Goal: Task Accomplishment & Management: Manage account settings

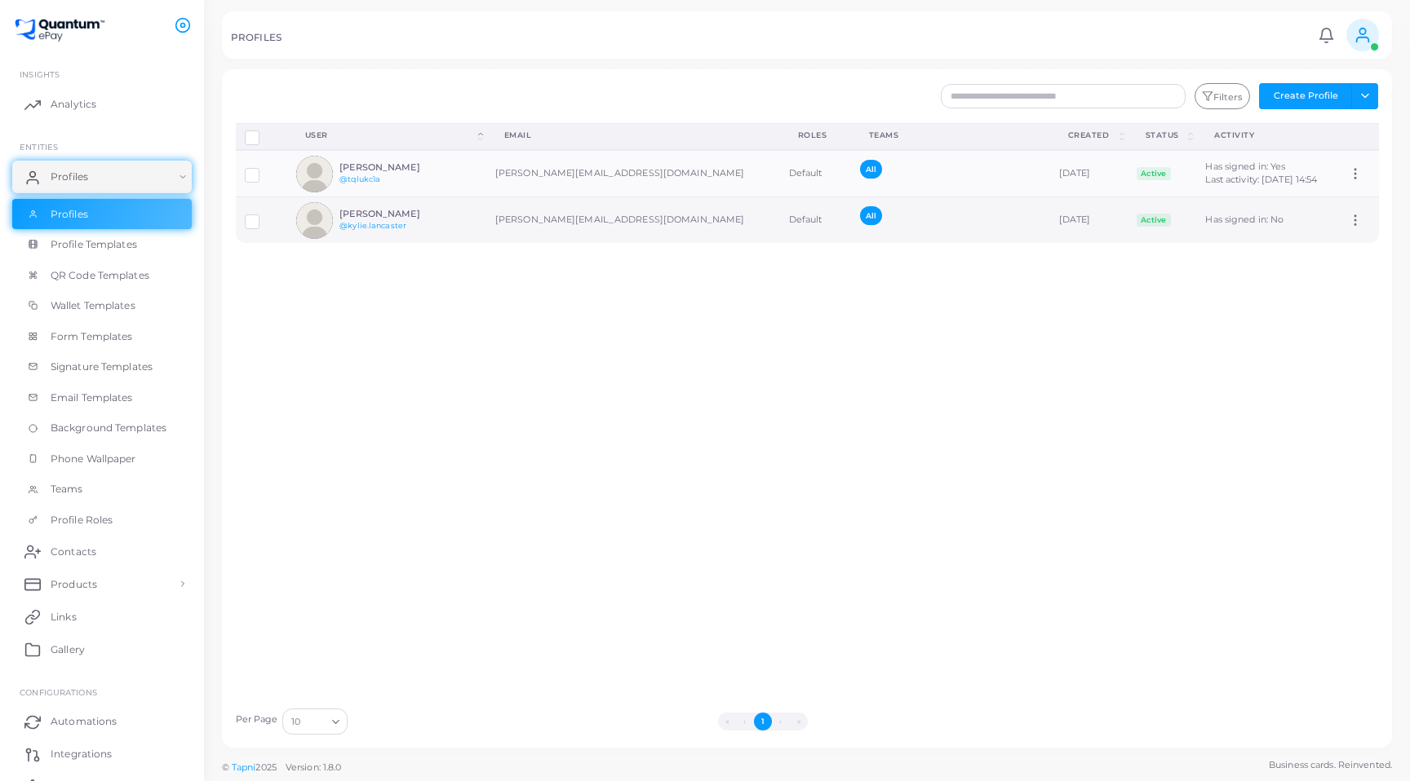
click at [1354, 220] on circle at bounding box center [1355, 221] width 2 height 2
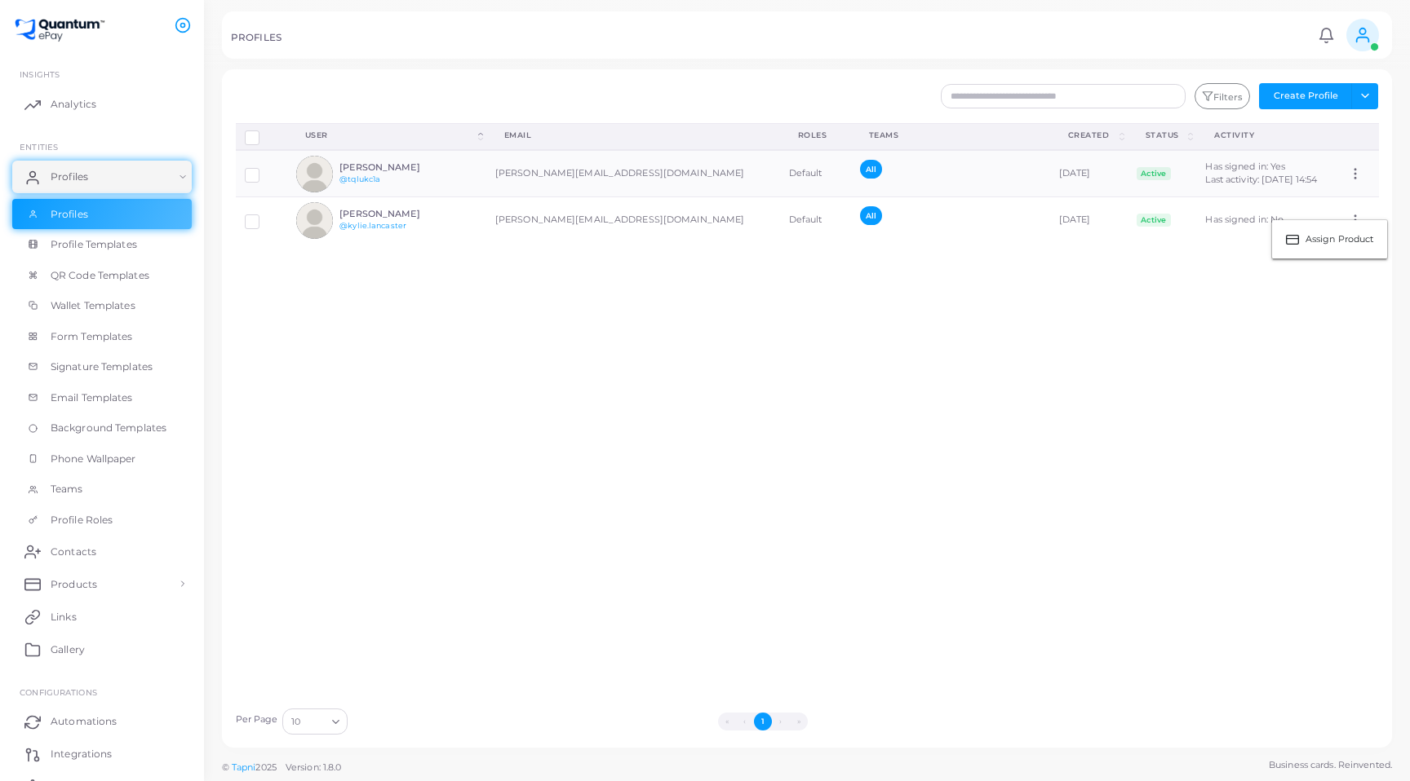
click at [929, 313] on div "Disconnect Profiles Delete Profile Show Selections Download QRs User (Click to …" at bounding box center [807, 411] width 1161 height 577
click at [1348, 175] on icon at bounding box center [1355, 173] width 15 height 15
click at [1343, 175] on ul "Assign Product" at bounding box center [1329, 195] width 117 height 40
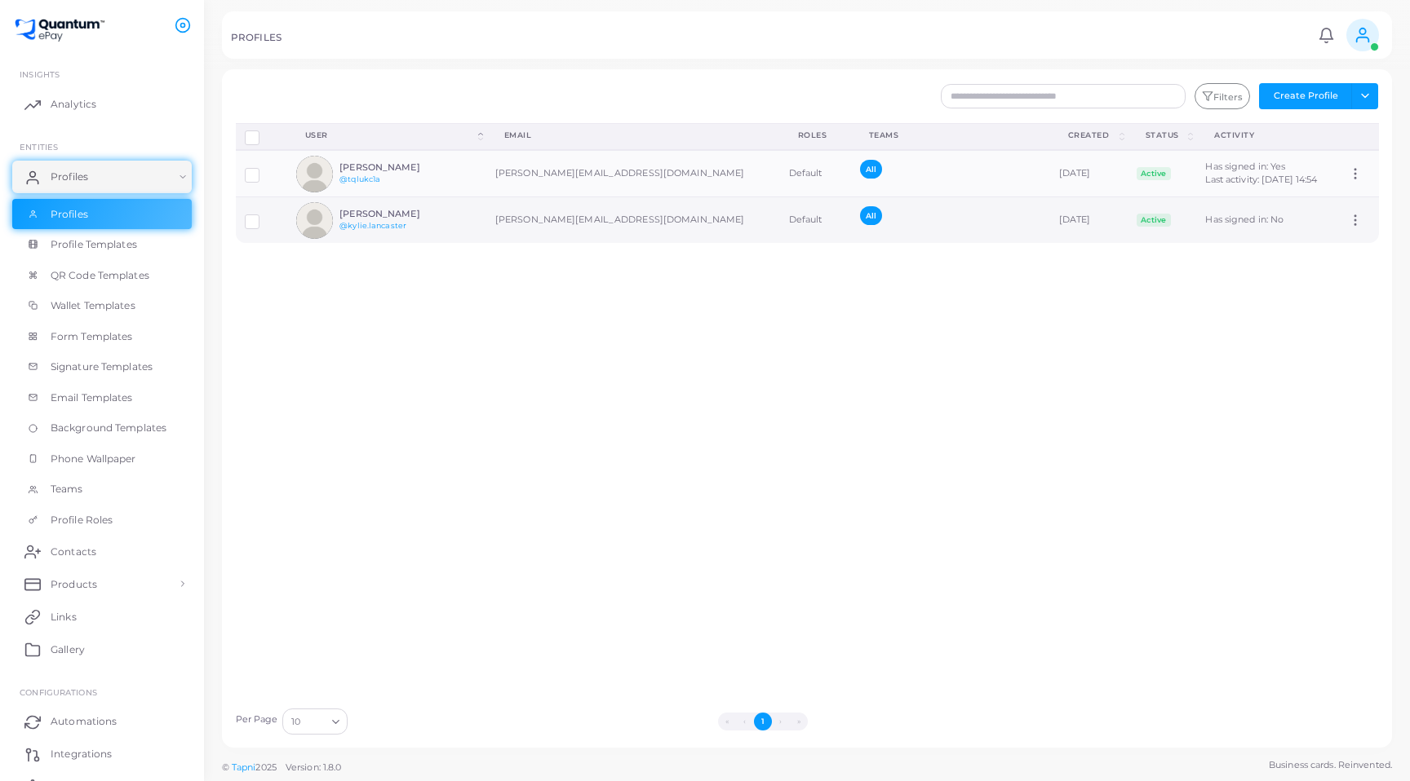
click at [1348, 219] on icon at bounding box center [1355, 220] width 15 height 15
click at [1339, 219] on ul "Assign Product" at bounding box center [1329, 239] width 117 height 40
click at [264, 215] on label at bounding box center [264, 215] width 0 height 0
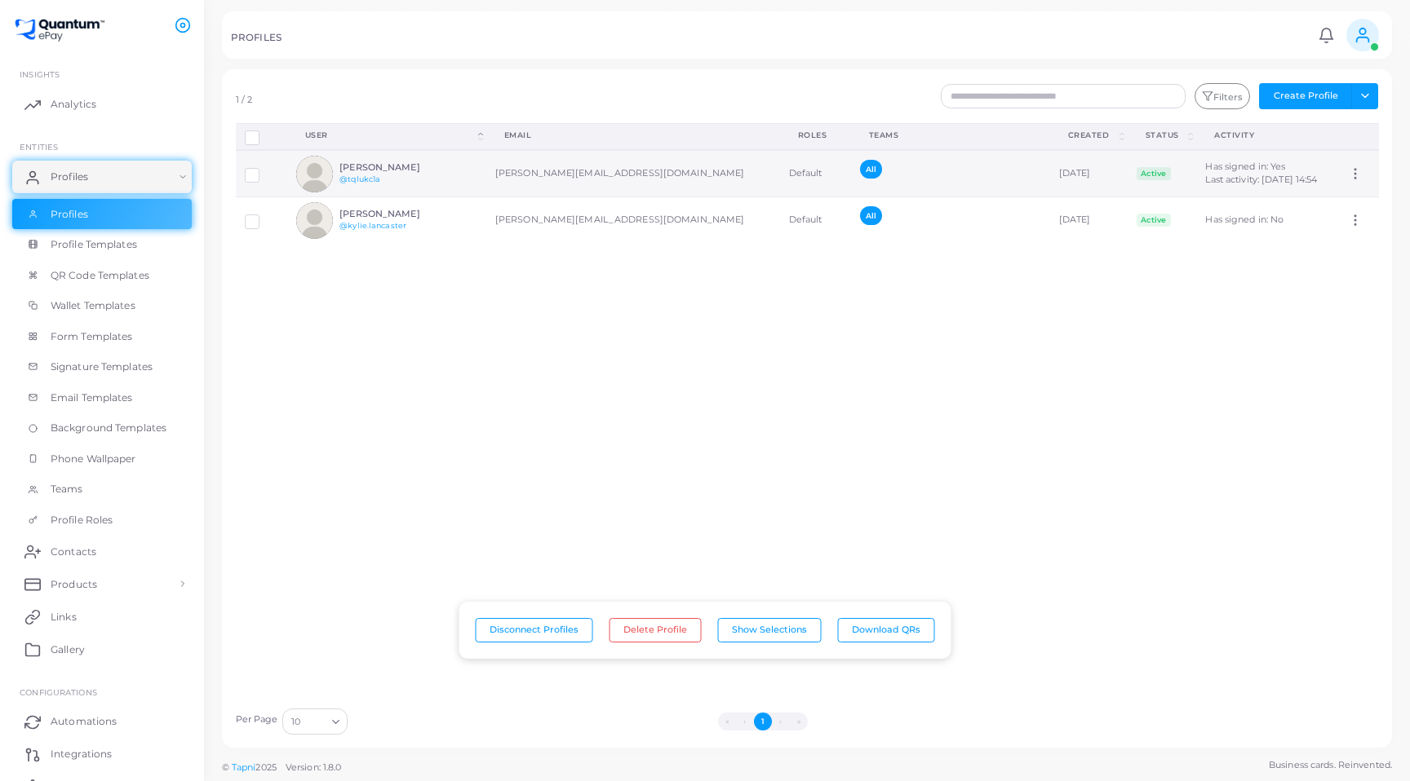
click at [264, 169] on label at bounding box center [264, 169] width 0 height 0
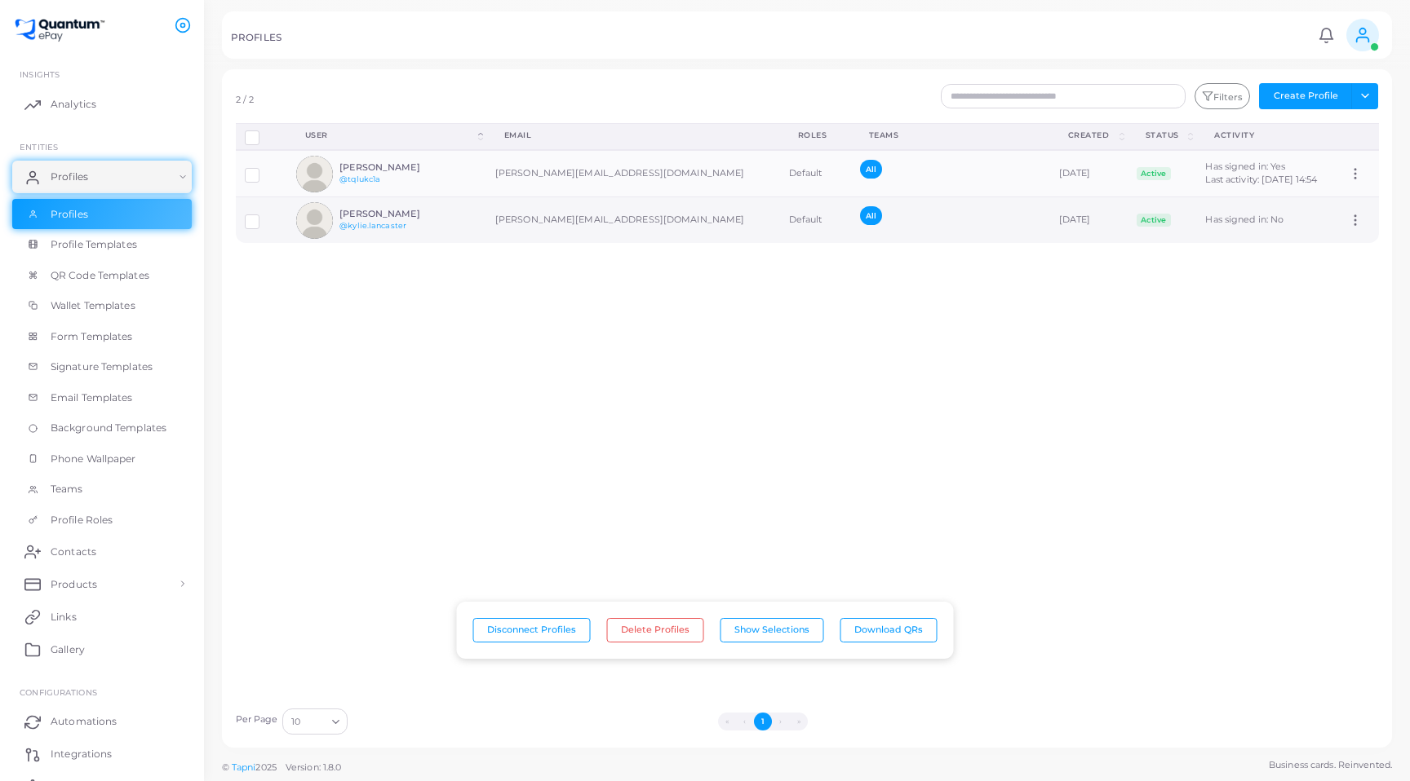
click at [264, 215] on label at bounding box center [264, 215] width 0 height 0
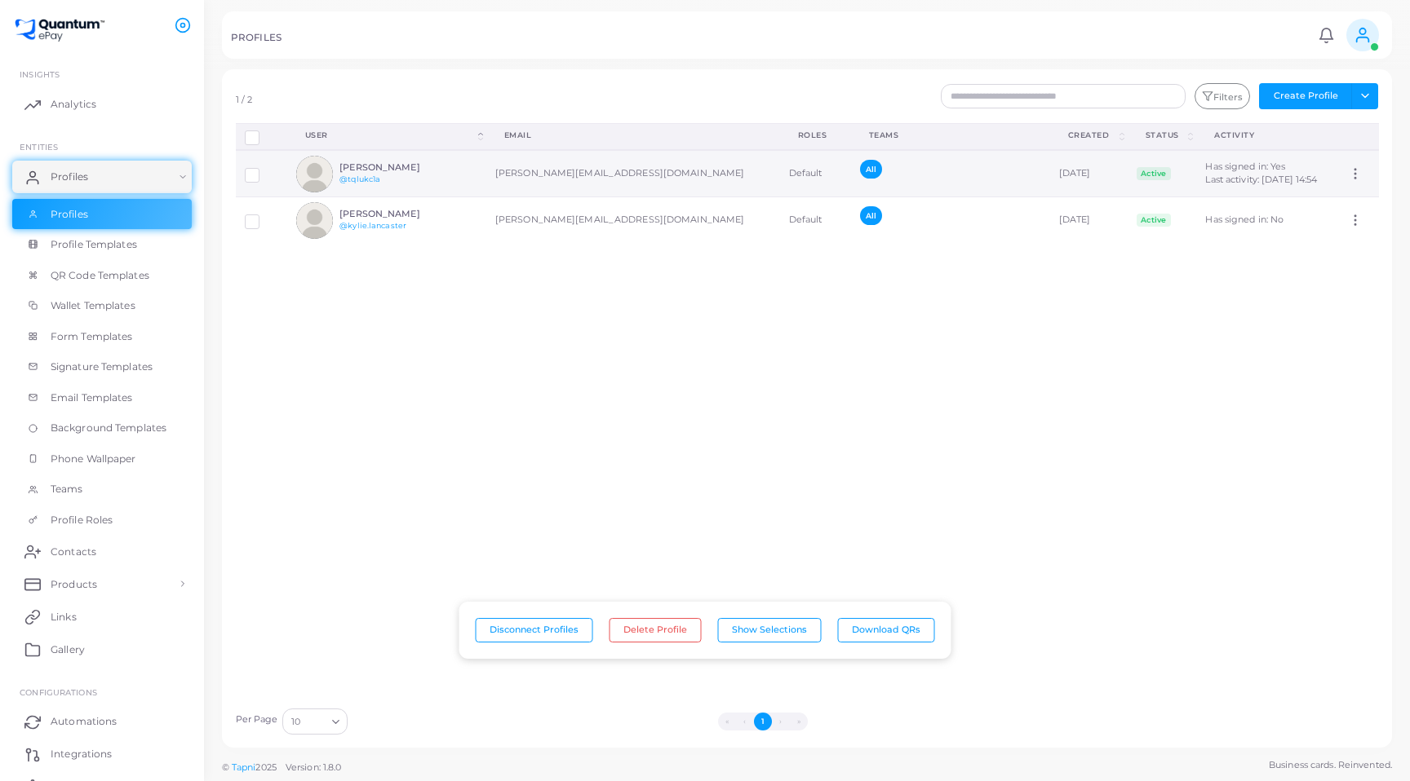
click at [264, 169] on label at bounding box center [264, 169] width 0 height 0
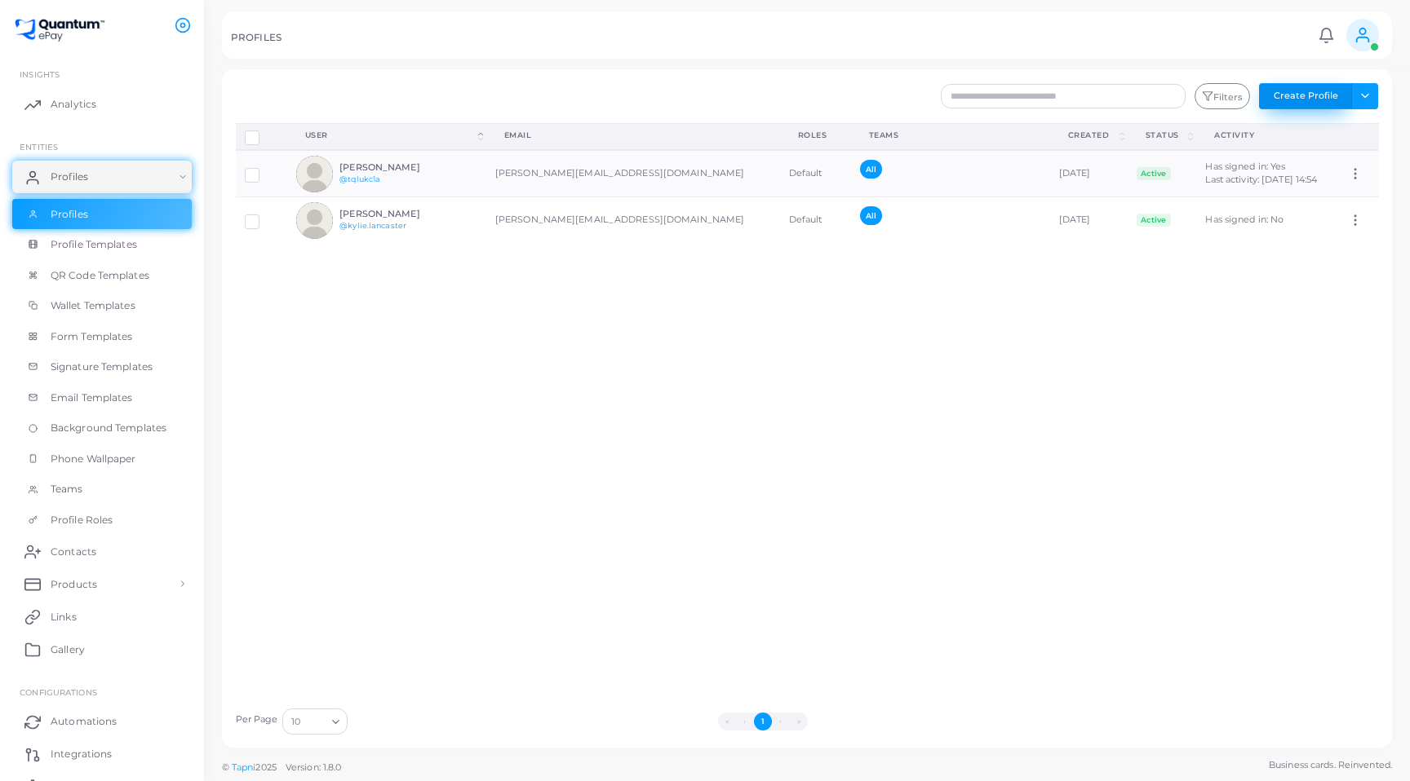
click at [1306, 88] on button "Create Profile" at bounding box center [1305, 96] width 93 height 26
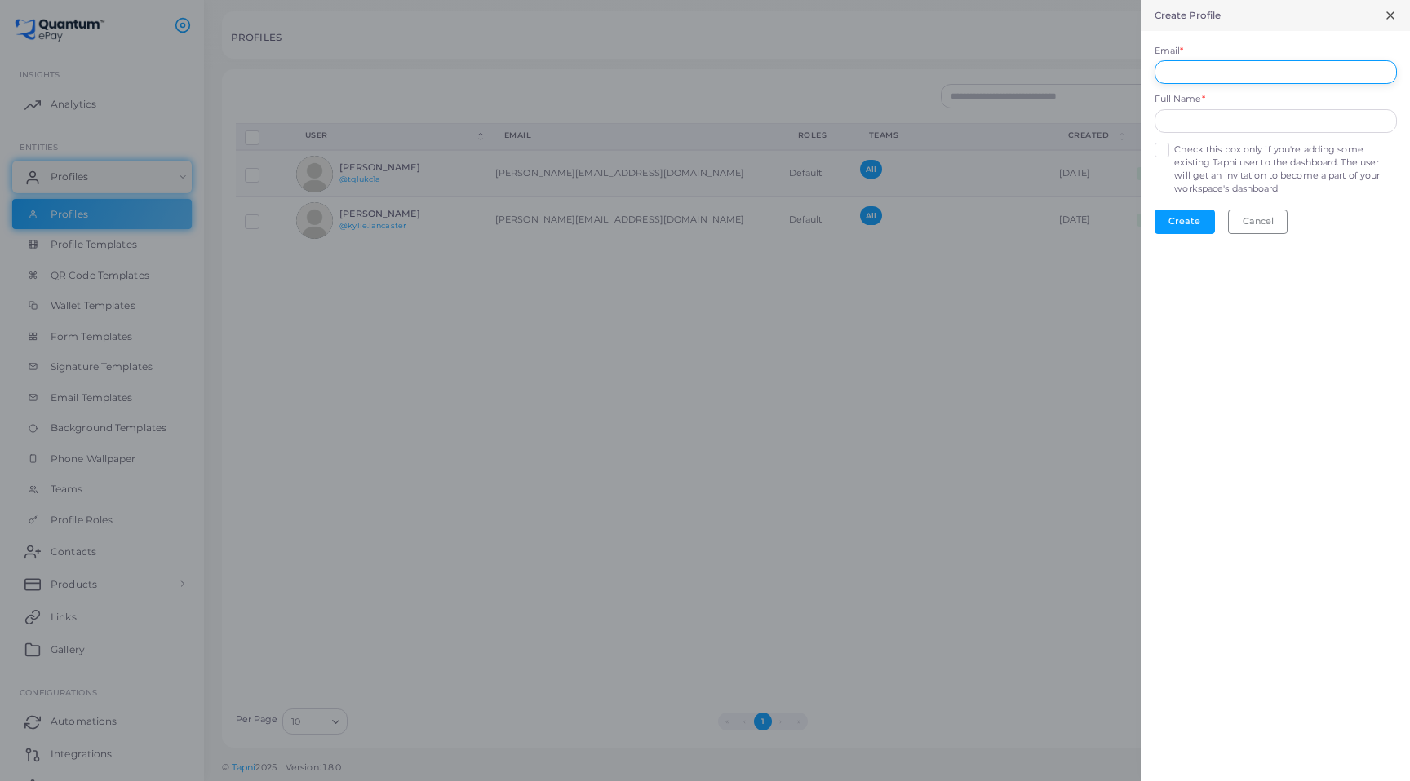
click at [1207, 62] on input "Email *" at bounding box center [1275, 72] width 242 height 24
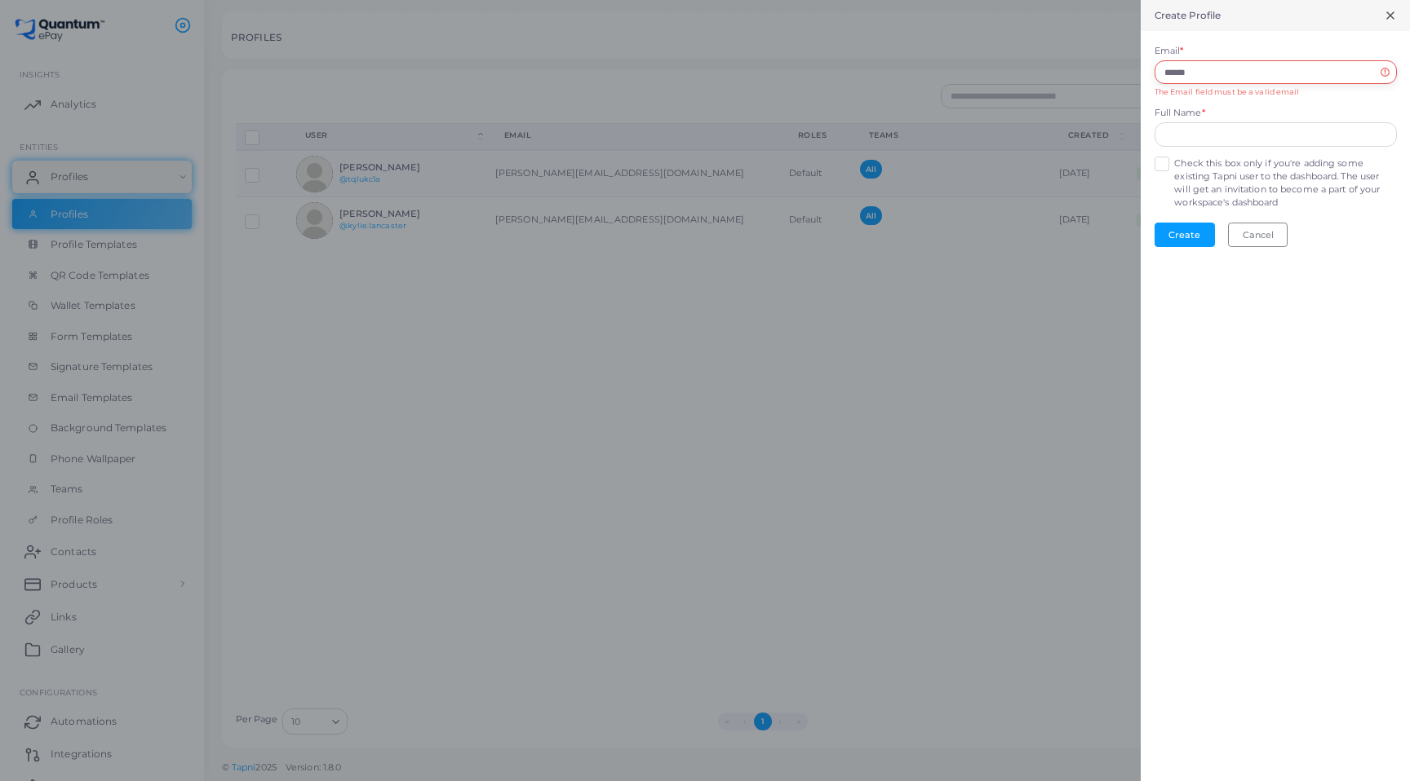
click at [1228, 74] on input "******" at bounding box center [1275, 72] width 242 height 24
paste input "**********"
type input "**********"
click at [1361, 213] on div "Create Cancel" at bounding box center [1275, 222] width 242 height 24
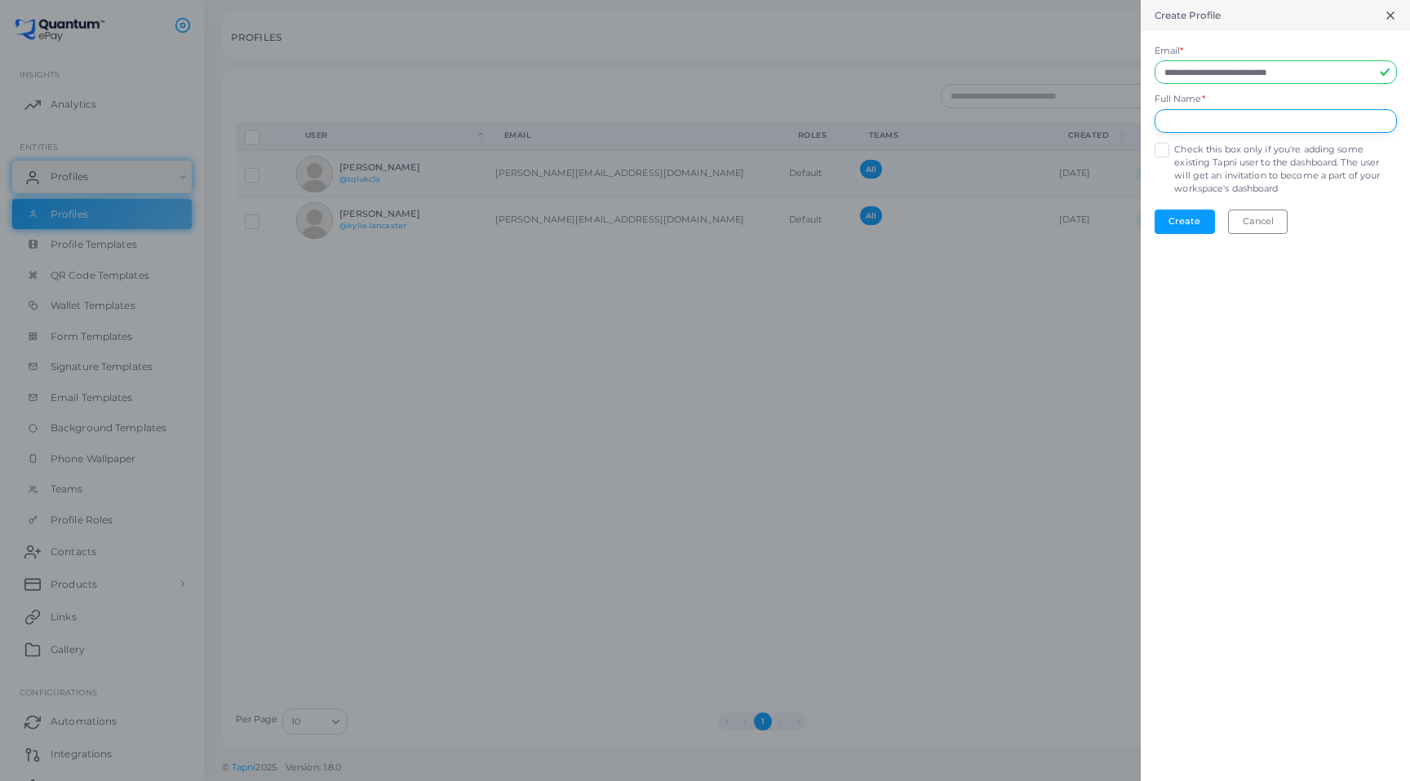
click at [1234, 128] on input "text" at bounding box center [1275, 121] width 242 height 24
type input "**********"
click at [1318, 226] on div "Create Cancel" at bounding box center [1275, 222] width 242 height 24
click at [1174, 149] on label "Check this box only if you're adding some existing Tapni user to the dashboard.…" at bounding box center [1285, 170] width 222 height 52
click at [1196, 219] on button "Create" at bounding box center [1184, 222] width 60 height 24
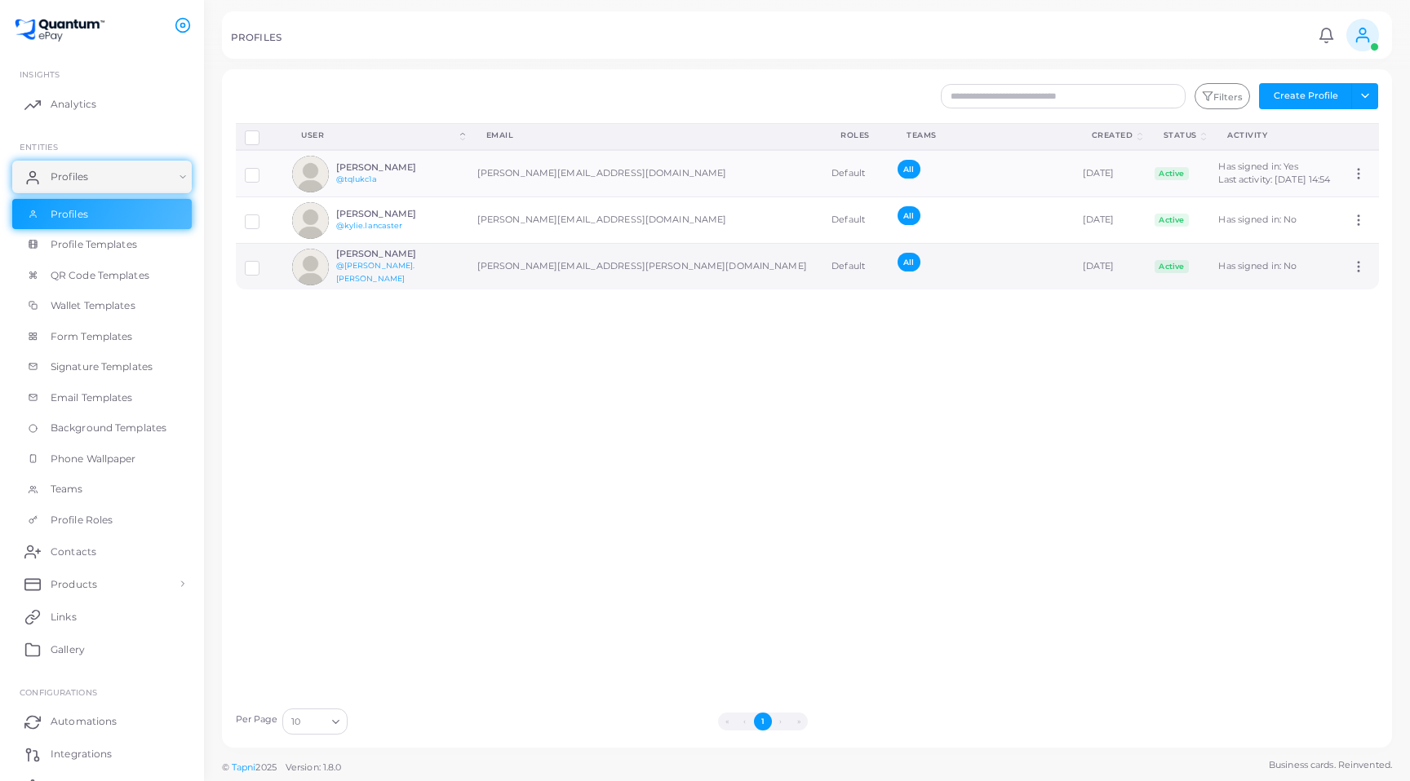
click at [1351, 269] on icon at bounding box center [1358, 266] width 15 height 15
click at [1339, 287] on span "Assign Product" at bounding box center [1339, 289] width 69 height 13
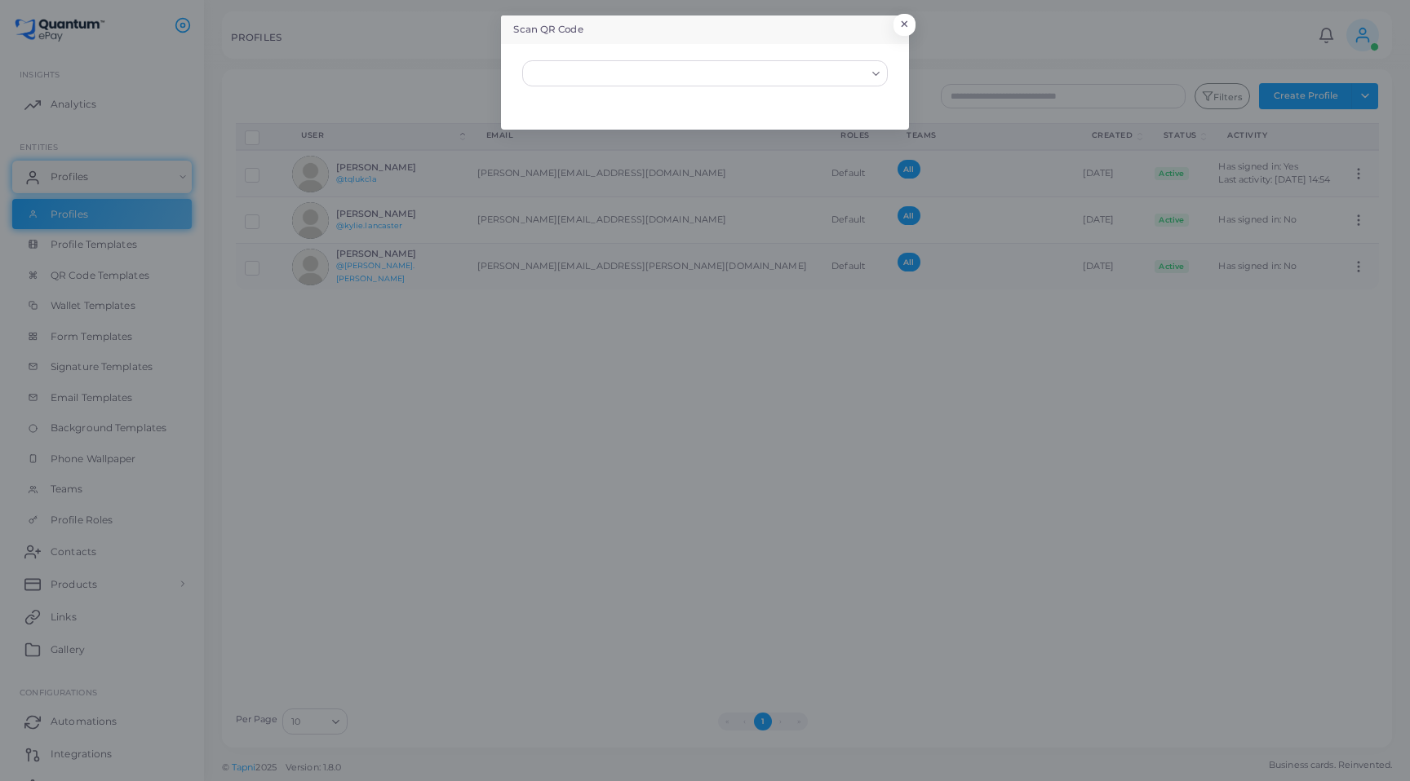
click at [836, 77] on input "Search for option" at bounding box center [696, 73] width 335 height 18
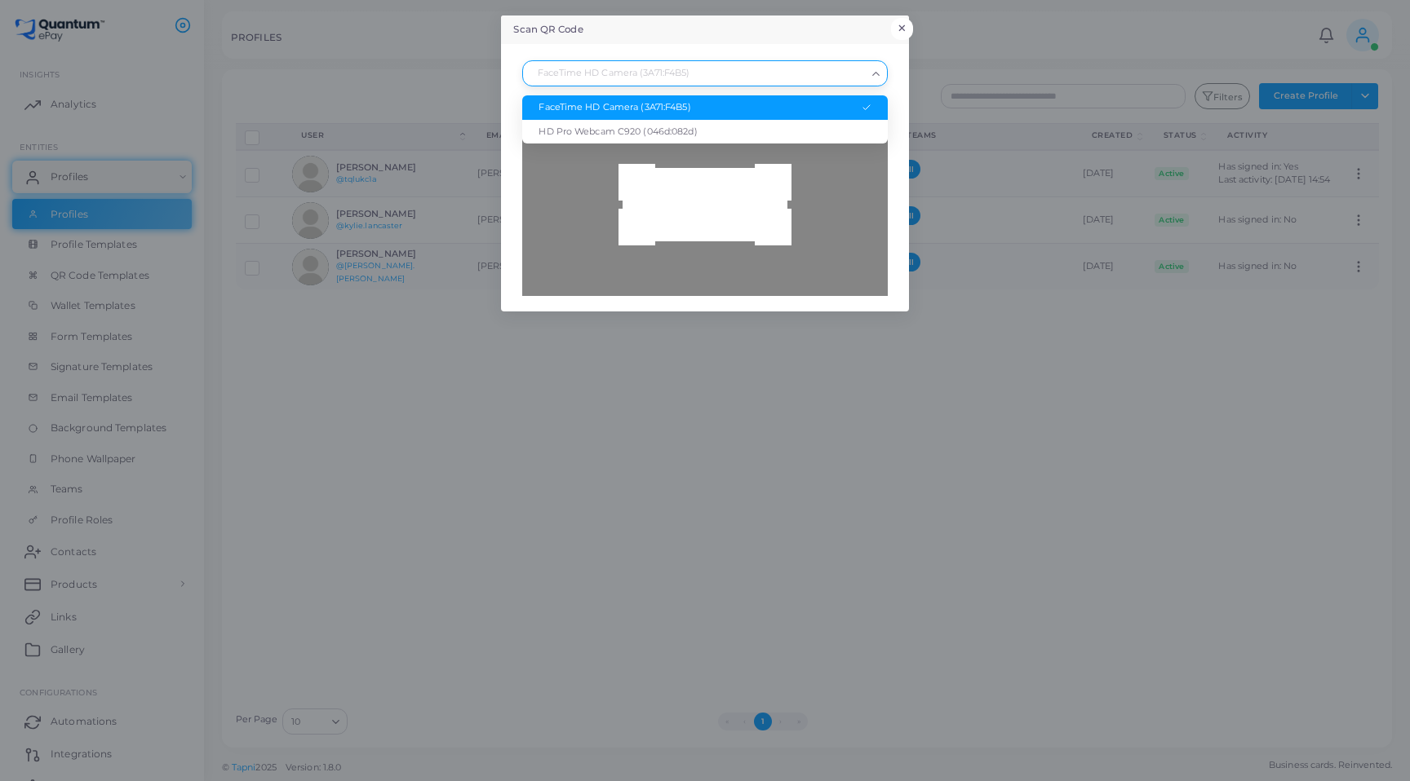
click at [904, 29] on button "×" at bounding box center [902, 28] width 22 height 21
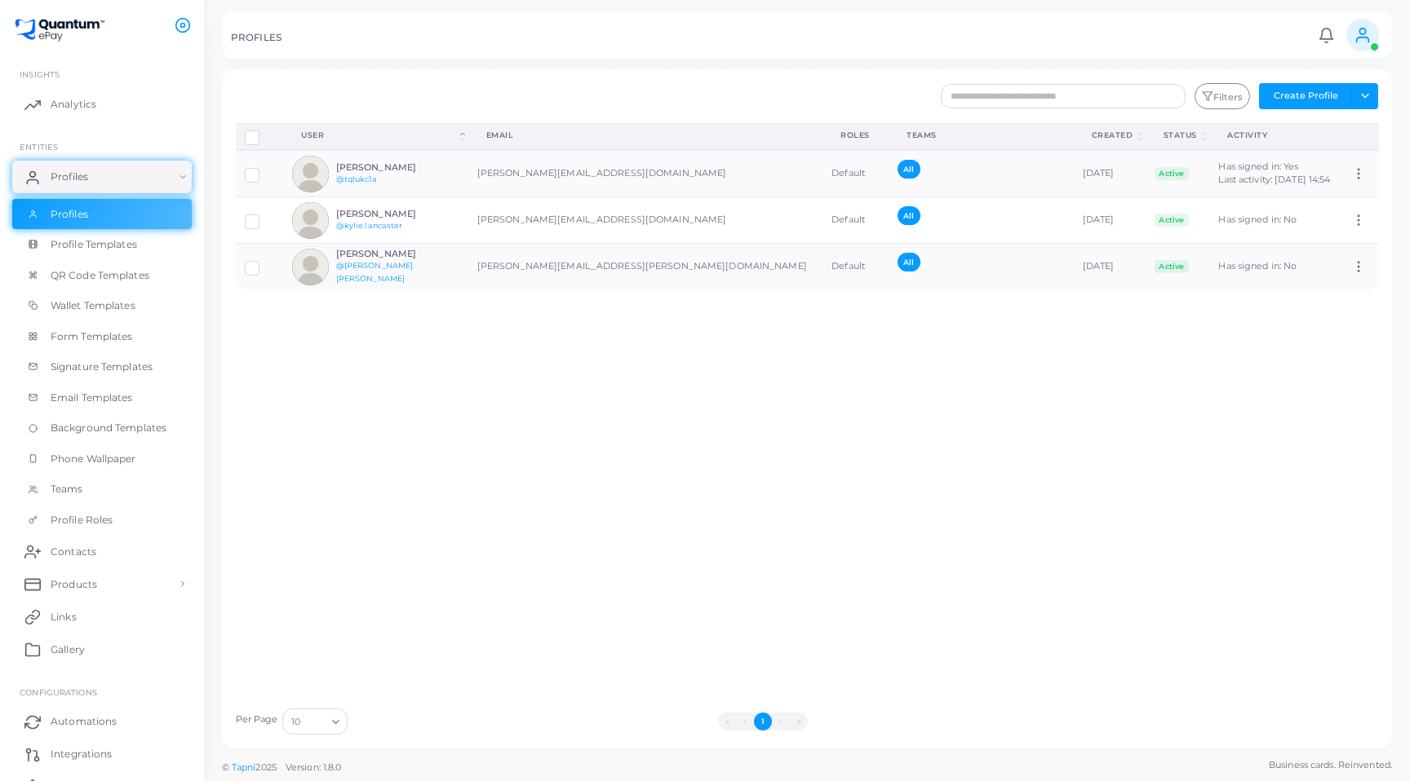
click at [971, 392] on div "Disconnect Profiles Delete Profile Show Selections Download QRs User (Click to …" at bounding box center [807, 411] width 1161 height 577
click at [1303, 95] on button "Create Profile" at bounding box center [1305, 96] width 93 height 26
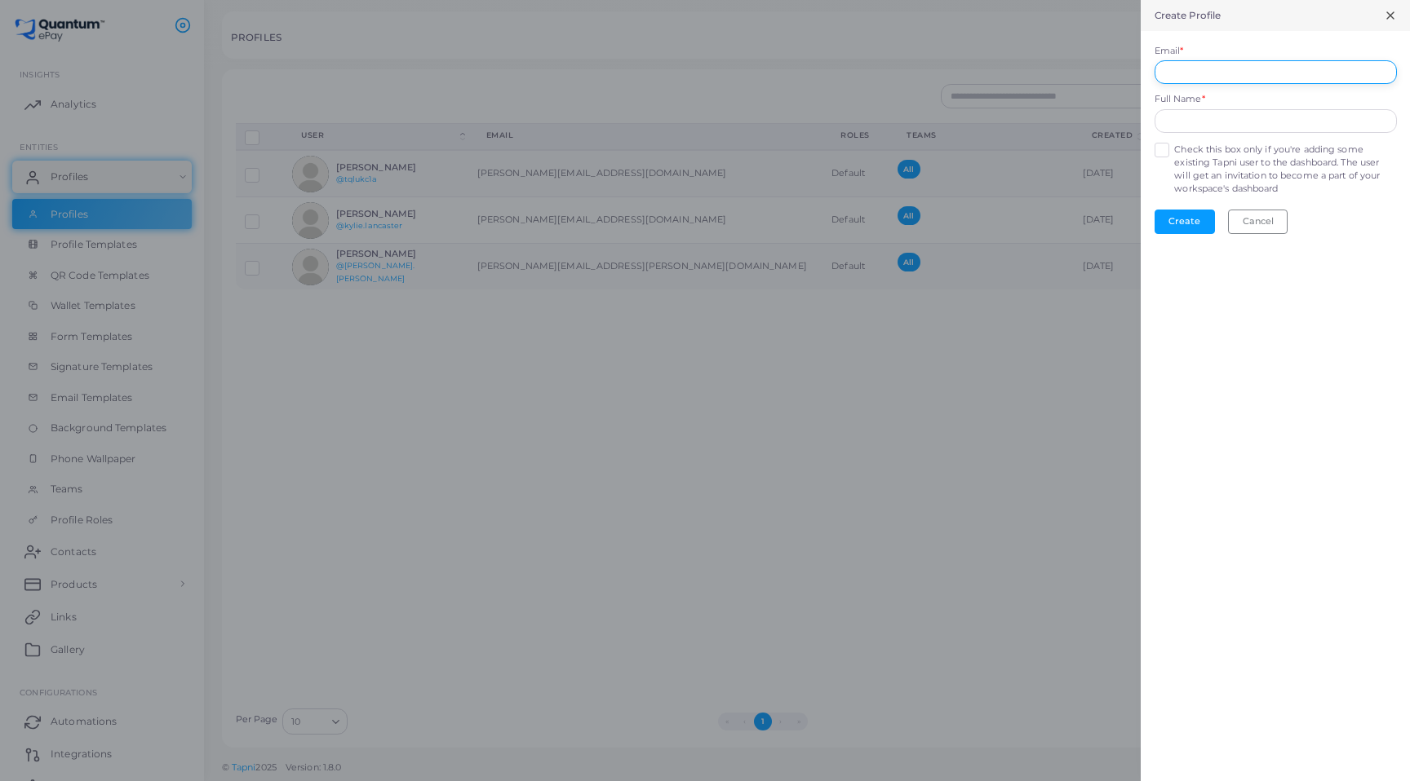
click at [1262, 72] on input "Email *" at bounding box center [1275, 72] width 242 height 24
type input "**********"
click at [1168, 222] on button "Create" at bounding box center [1184, 222] width 60 height 24
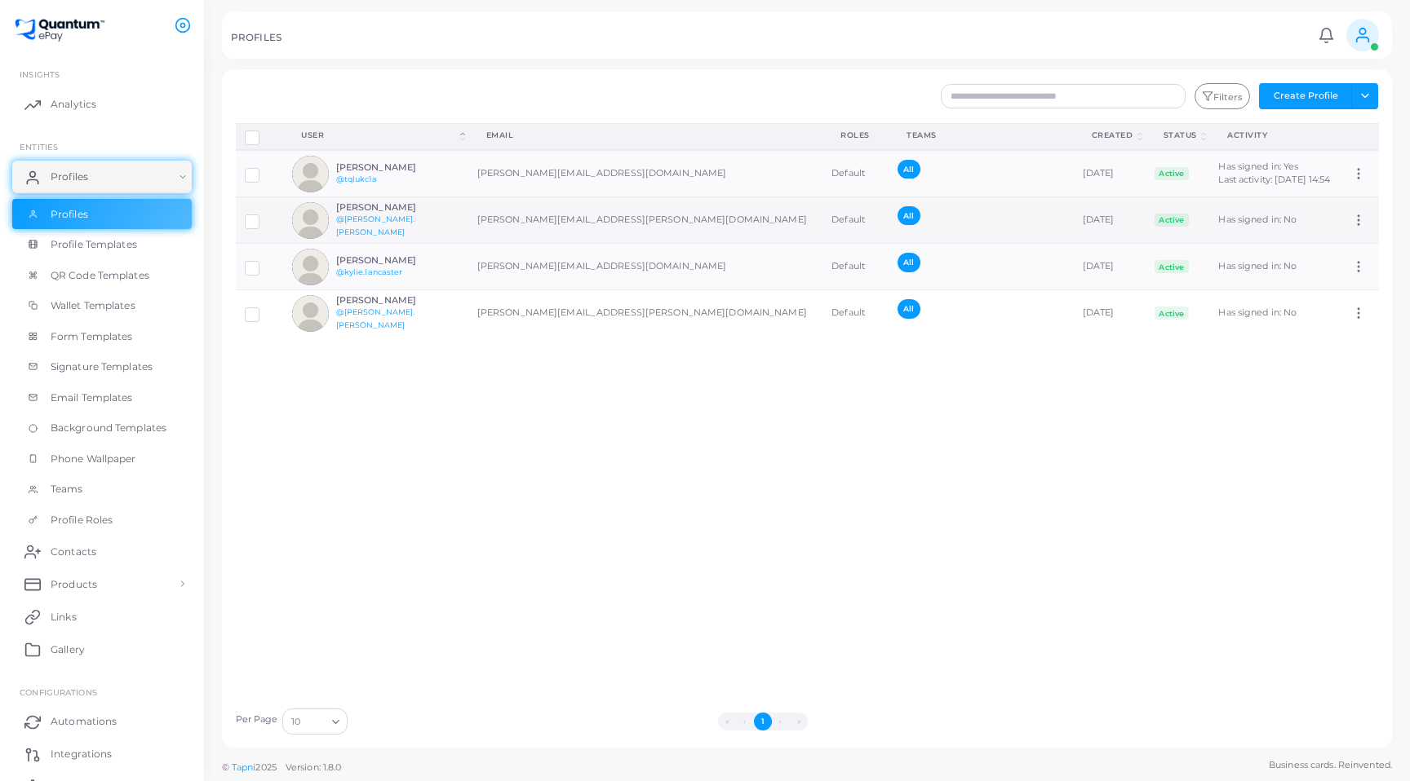
click at [1351, 215] on icon at bounding box center [1358, 220] width 15 height 15
click at [351, 213] on h6 "[PERSON_NAME]" at bounding box center [396, 207] width 120 height 11
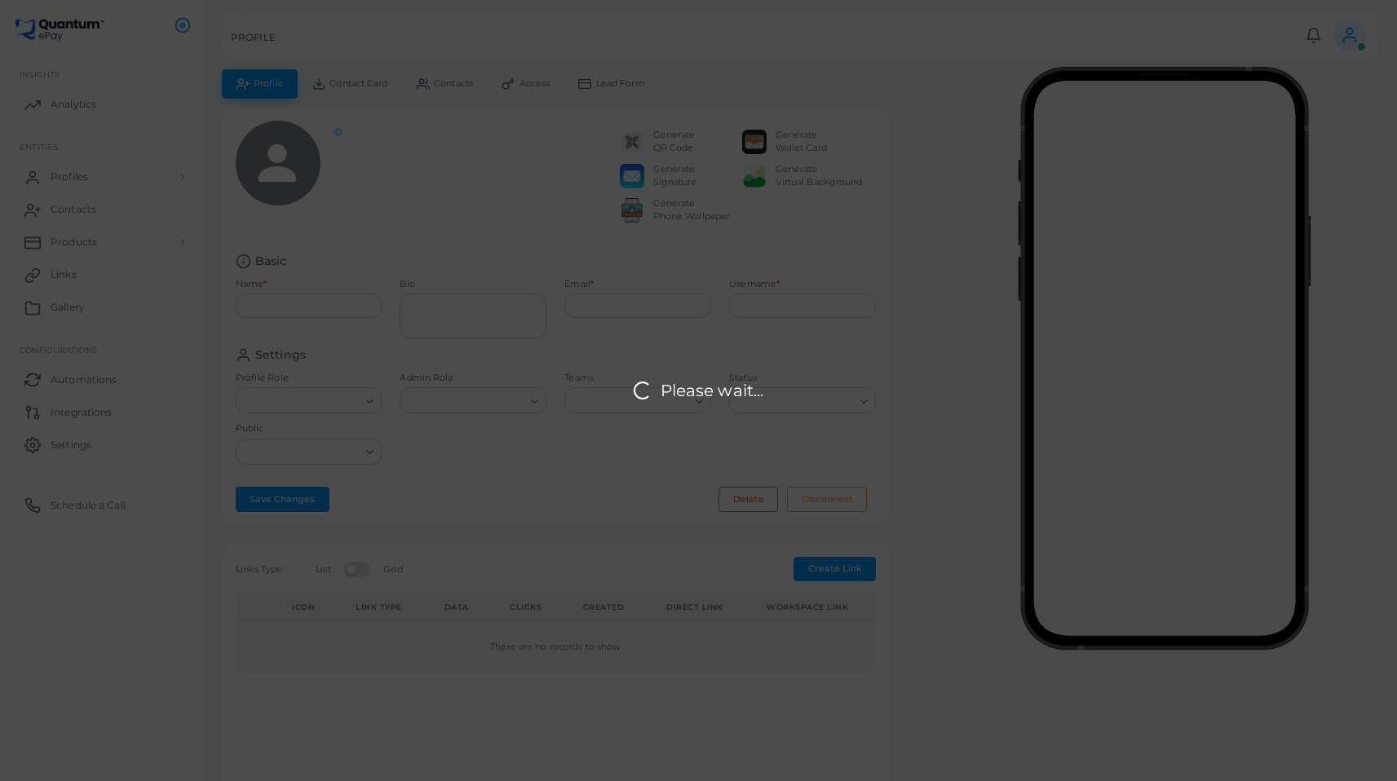
type input "**********"
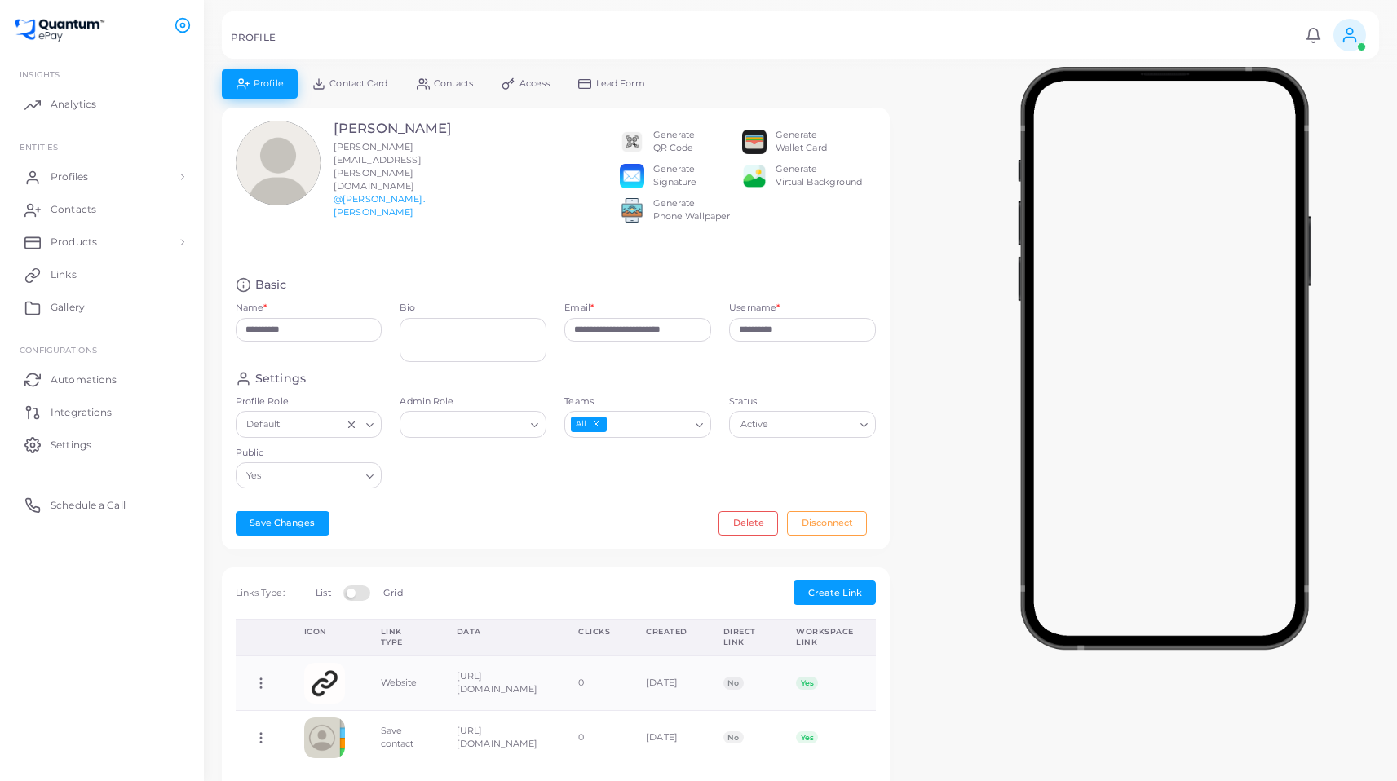
click at [290, 423] on div "Default Loading..." at bounding box center [309, 424] width 147 height 26
click at [493, 416] on input "Admin Role" at bounding box center [465, 425] width 117 height 18
click at [644, 428] on div "Teams All Loading..." at bounding box center [637, 421] width 165 height 51
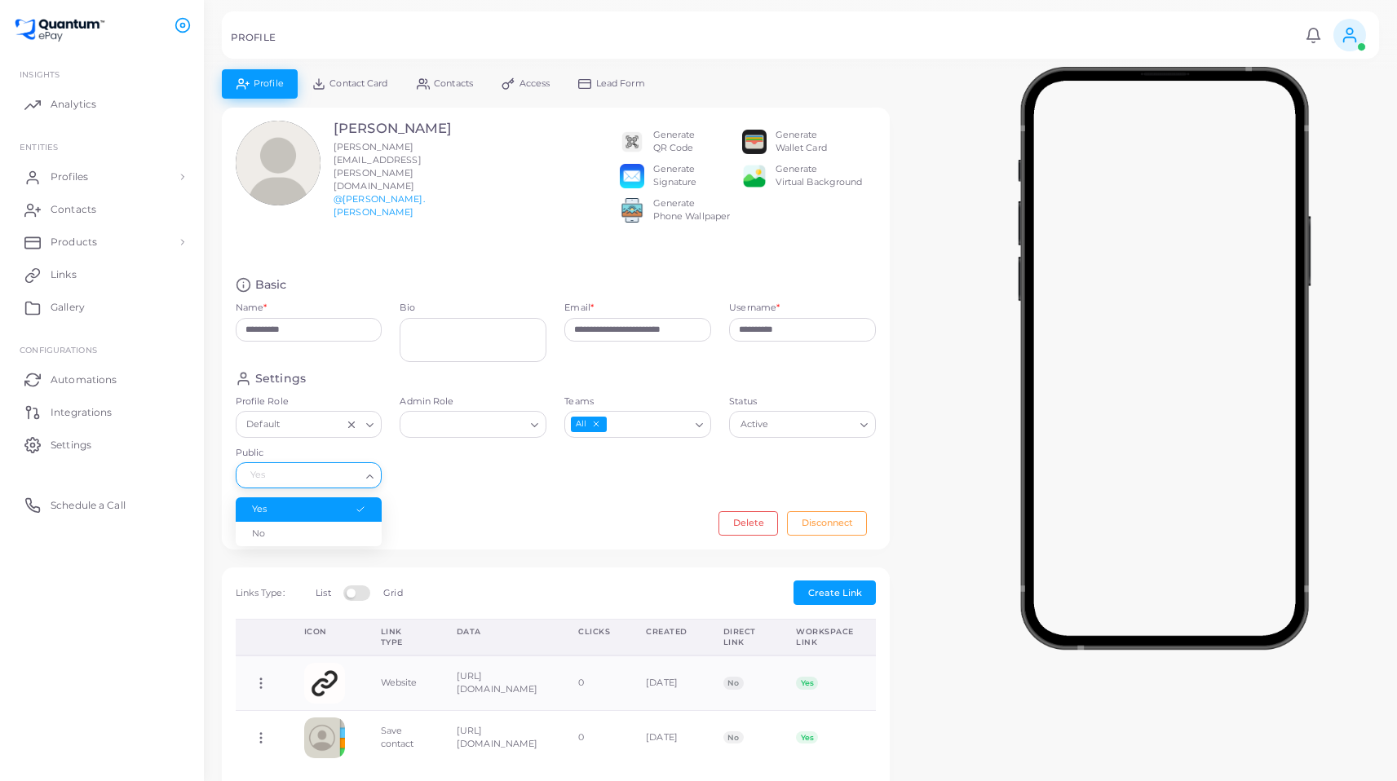
click at [364, 471] on icon "Search for option" at bounding box center [370, 477] width 12 height 12
drag, startPoint x: 818, startPoint y: 316, endPoint x: 682, endPoint y: 321, distance: 136.3
click at [682, 321] on div "**********" at bounding box center [556, 324] width 659 height 94
click at [925, 268] on div "**********" at bounding box center [800, 651] width 1175 height 1165
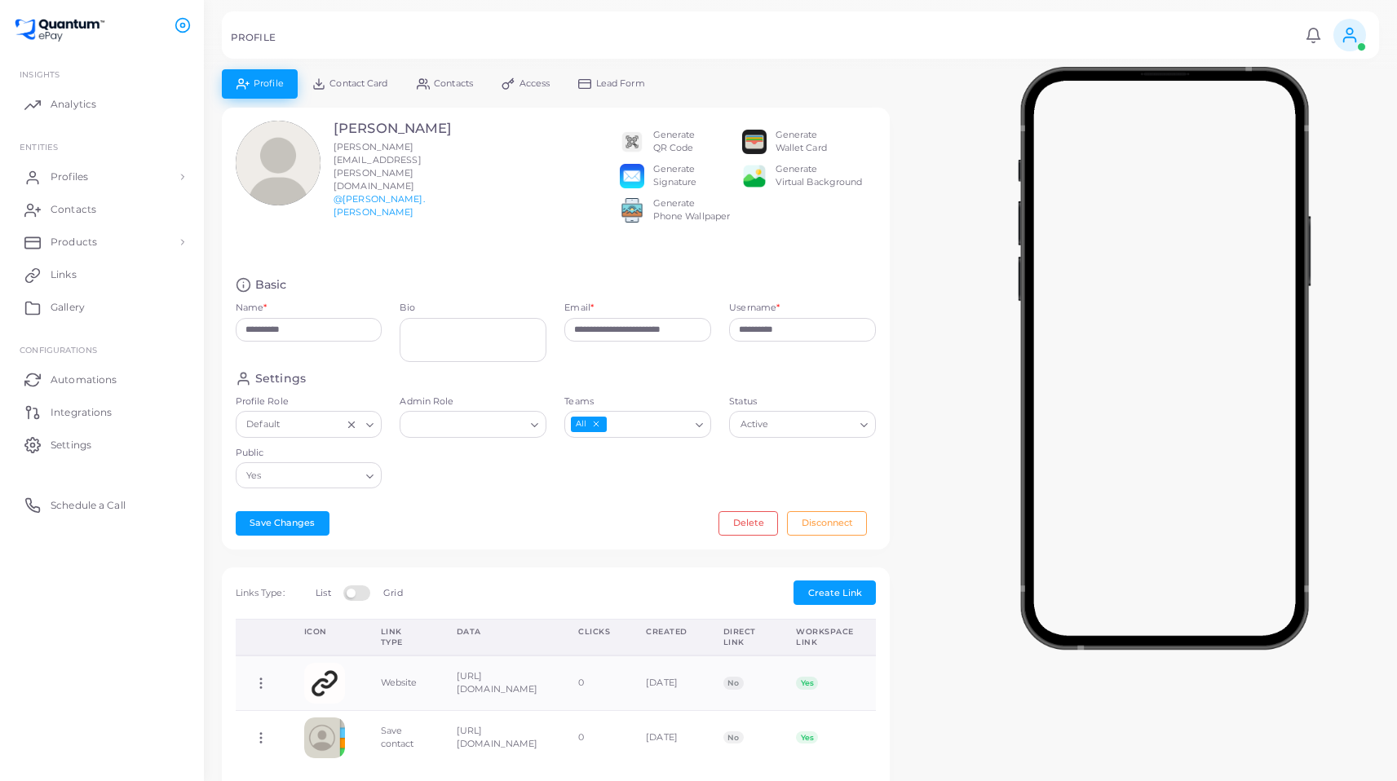
click at [924, 267] on div "**********" at bounding box center [800, 651] width 1175 height 1165
click at [779, 146] on div "Generate Wallet Card" at bounding box center [801, 142] width 51 height 26
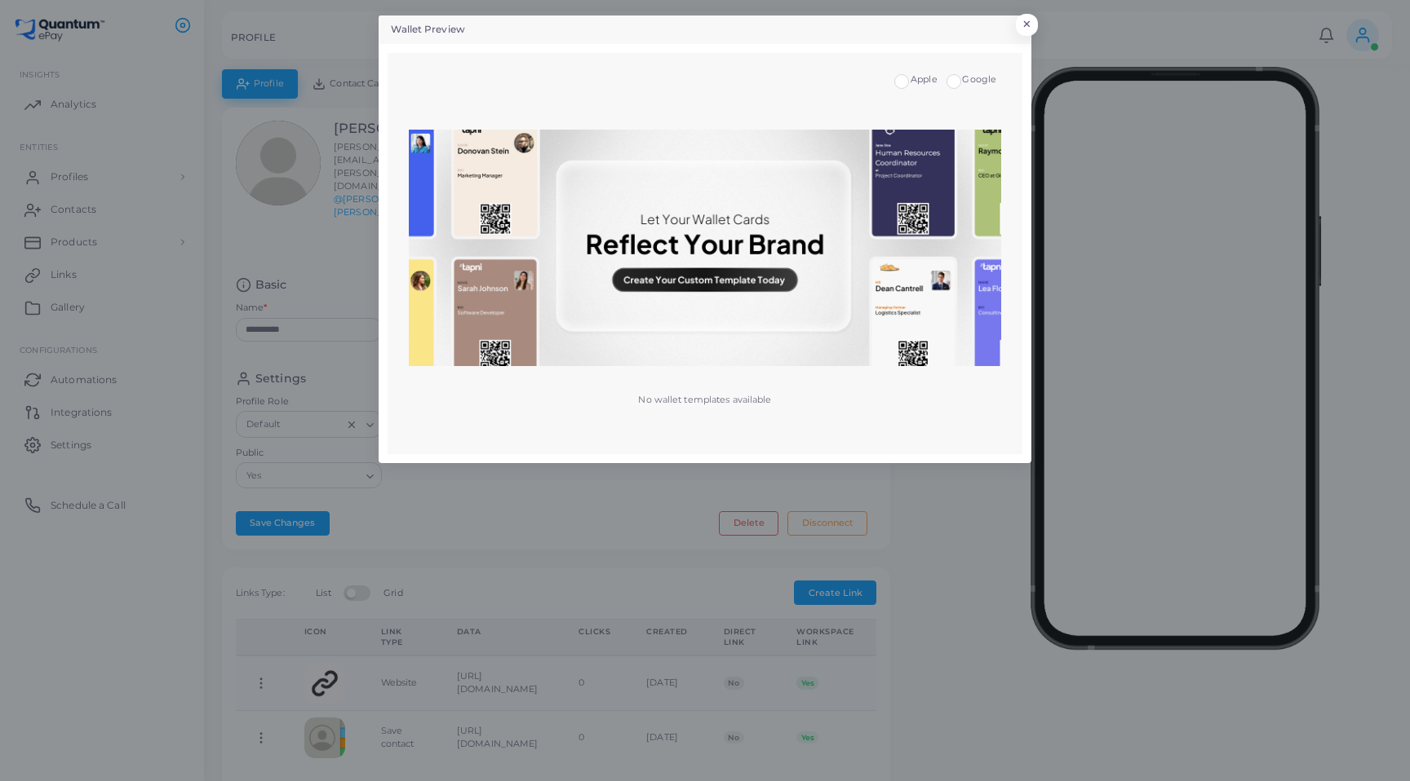
click at [716, 287] on img at bounding box center [704, 248] width 591 height 237
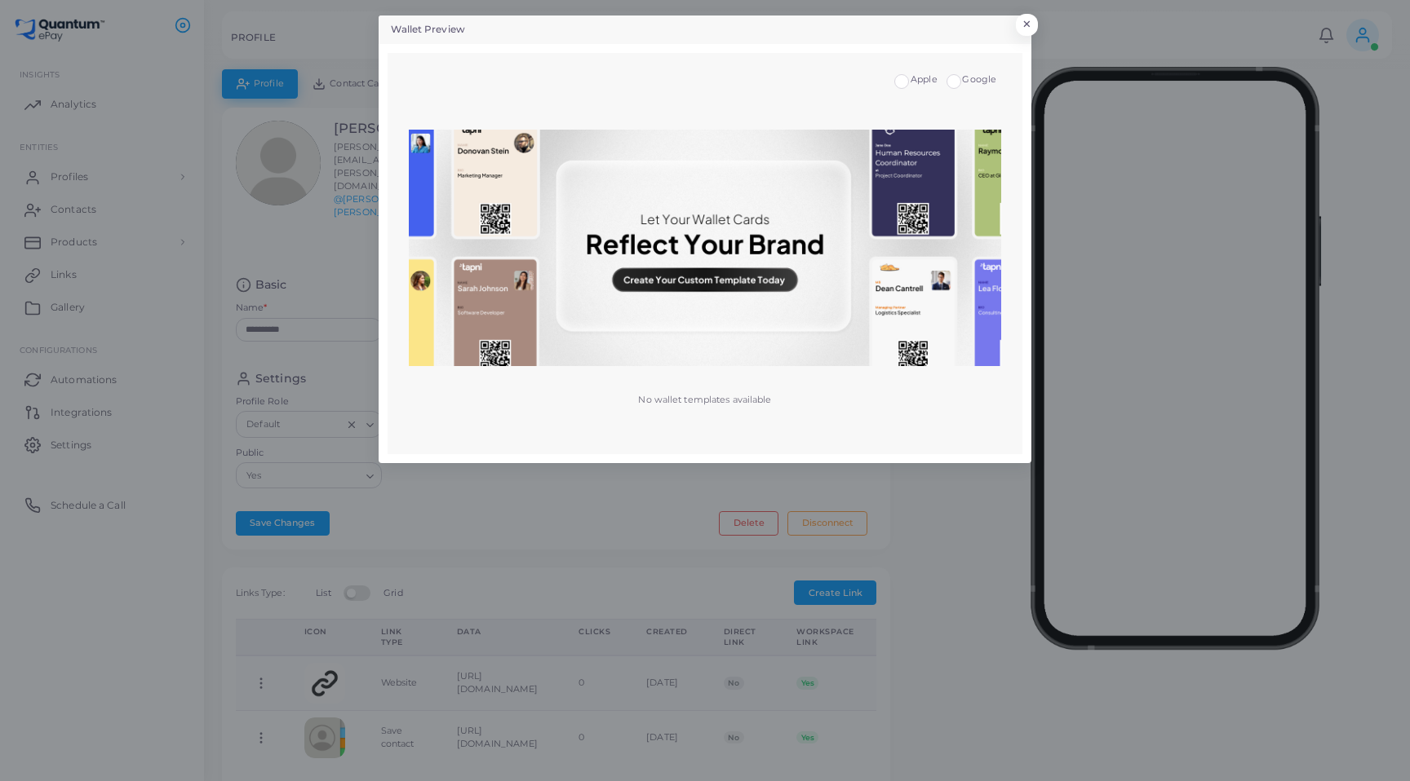
click at [716, 287] on img at bounding box center [704, 248] width 591 height 237
click at [963, 75] on span "Google" at bounding box center [979, 78] width 34 height 11
click at [910, 82] on div "Apple" at bounding box center [915, 79] width 42 height 13
click at [910, 82] on label "Apple" at bounding box center [923, 79] width 27 height 13
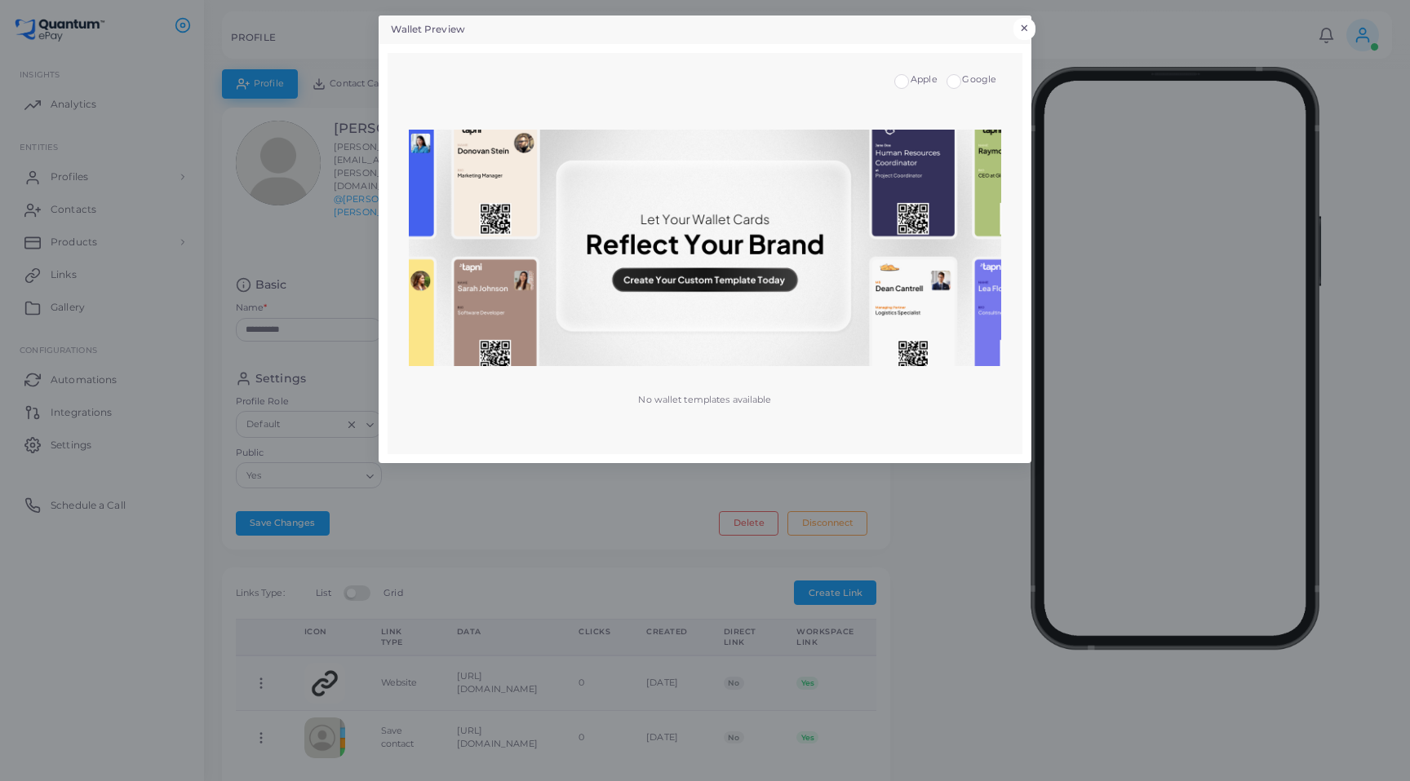
click at [1020, 23] on button "×" at bounding box center [1024, 28] width 22 height 21
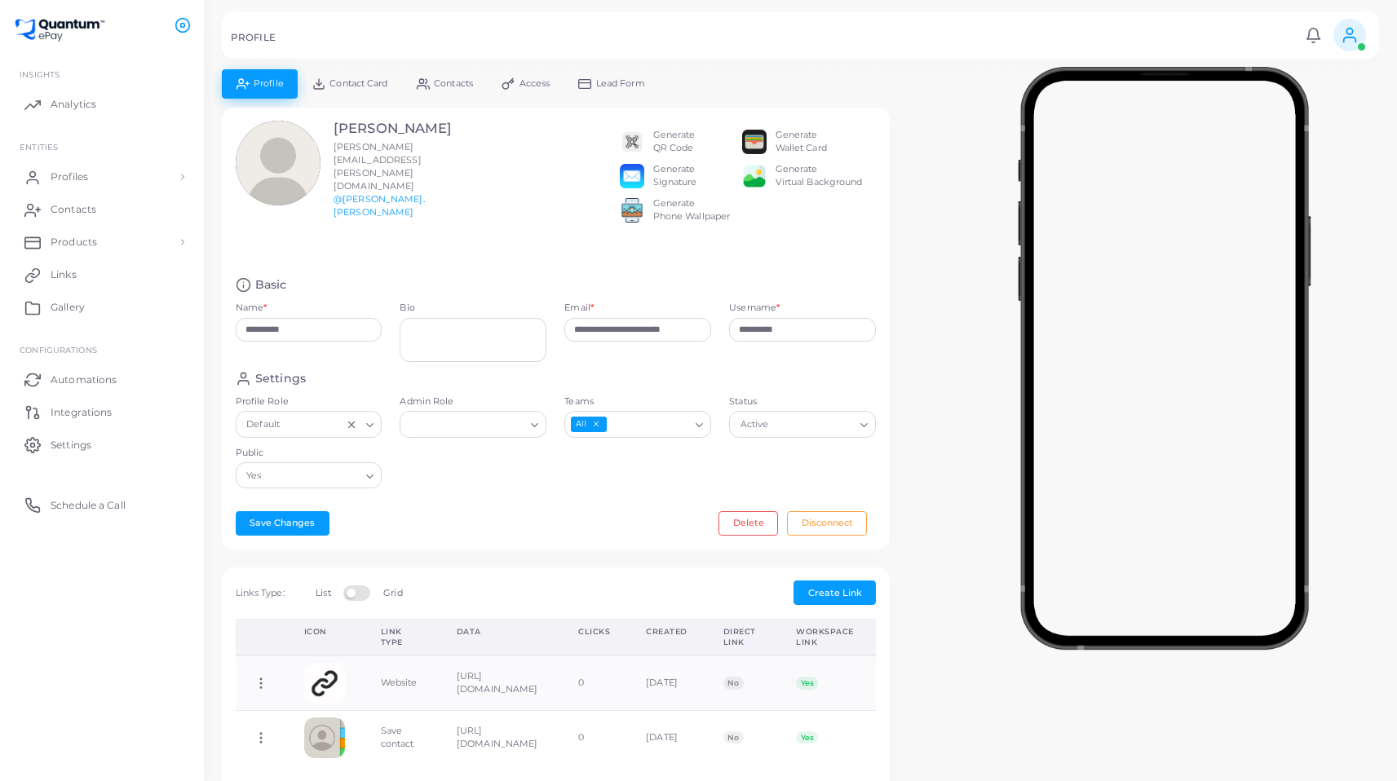
click at [681, 221] on div "Generate Phone Wallpaper" at bounding box center [691, 210] width 77 height 26
click at [675, 224] on div "Generate Phone Wallpaper" at bounding box center [691, 210] width 77 height 26
click at [785, 182] on div "Generate Virtual Background" at bounding box center [819, 176] width 87 height 26
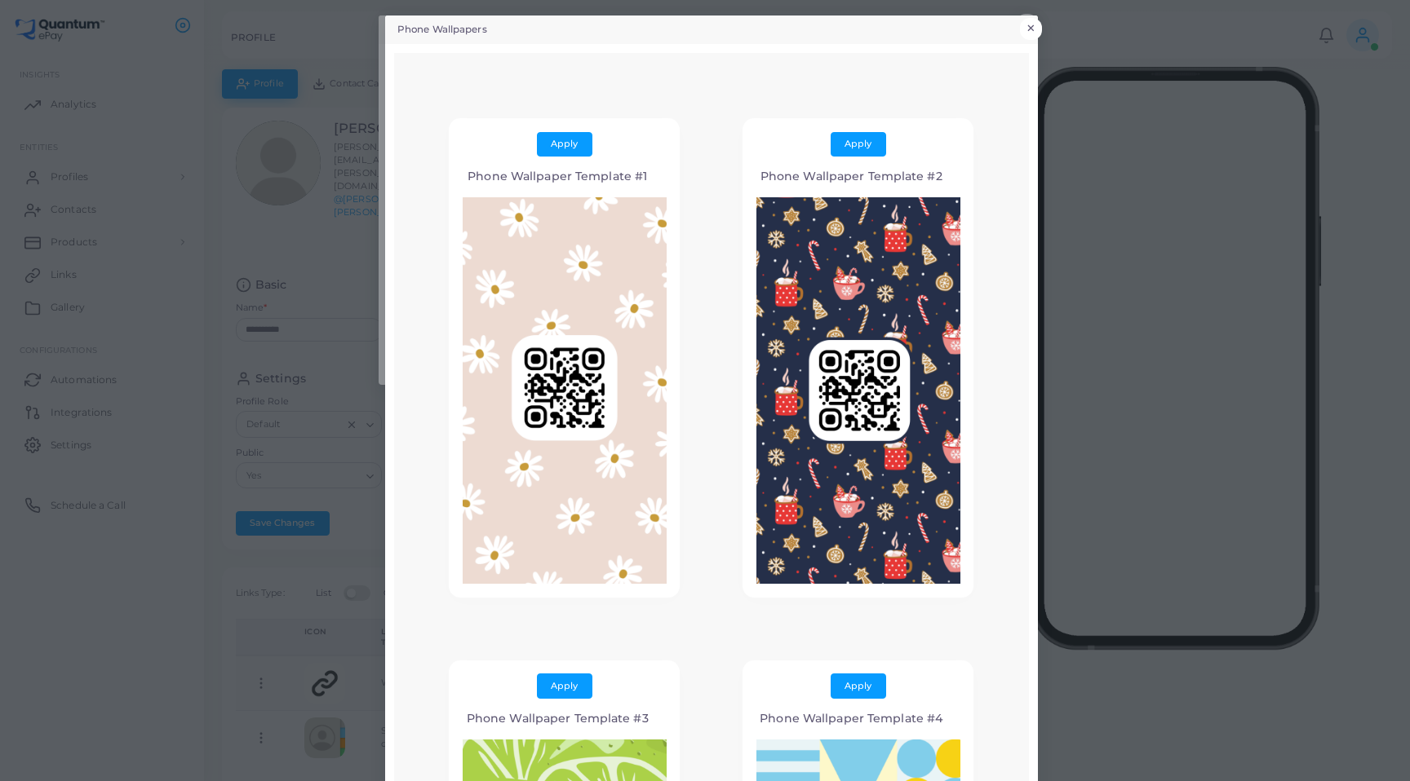
click at [1033, 15] on div "Phone Wallpapers × Apply Phone Wallpaper Template #1 Apply Phone Wallpaper Temp…" at bounding box center [705, 390] width 1410 height 781
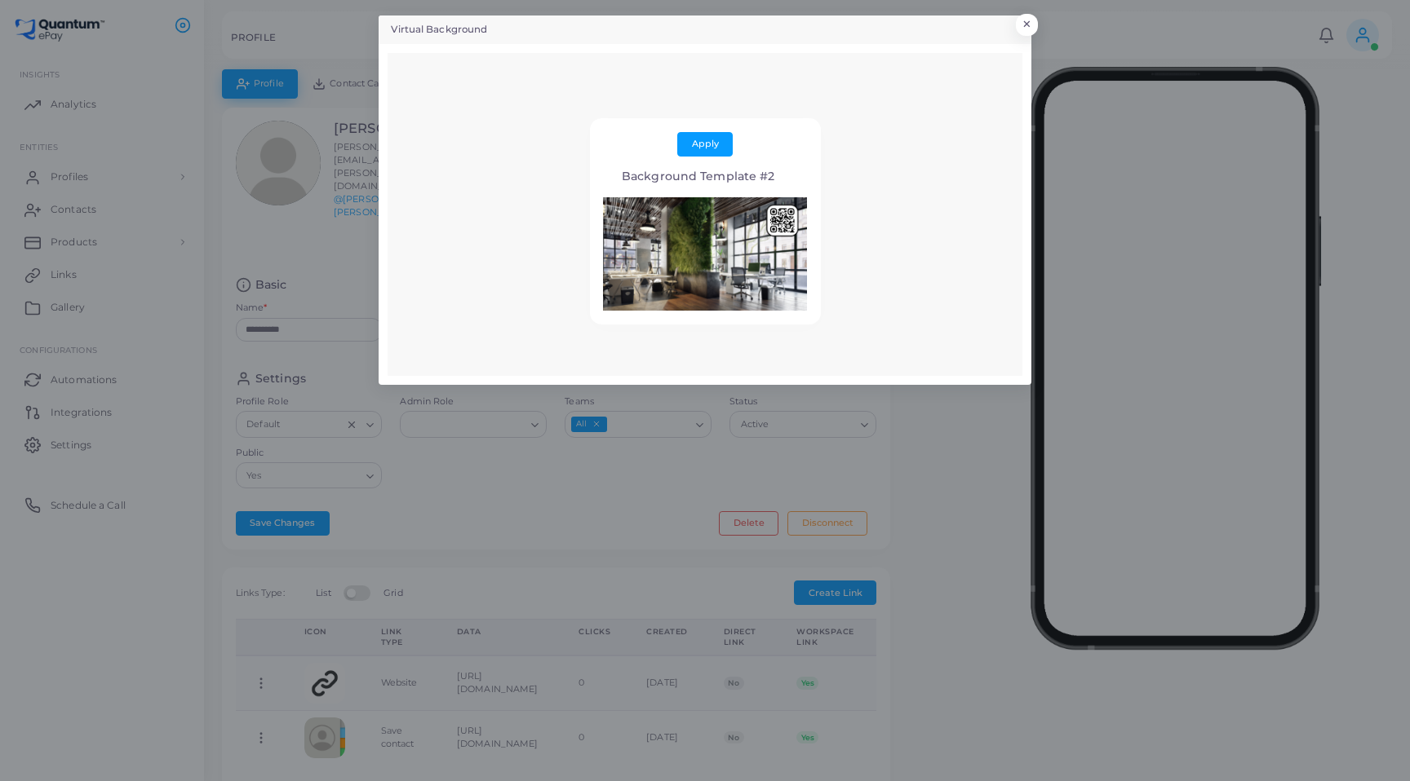
click at [939, 517] on div "Virtual Background × Apply Background Template #2" at bounding box center [705, 390] width 1410 height 781
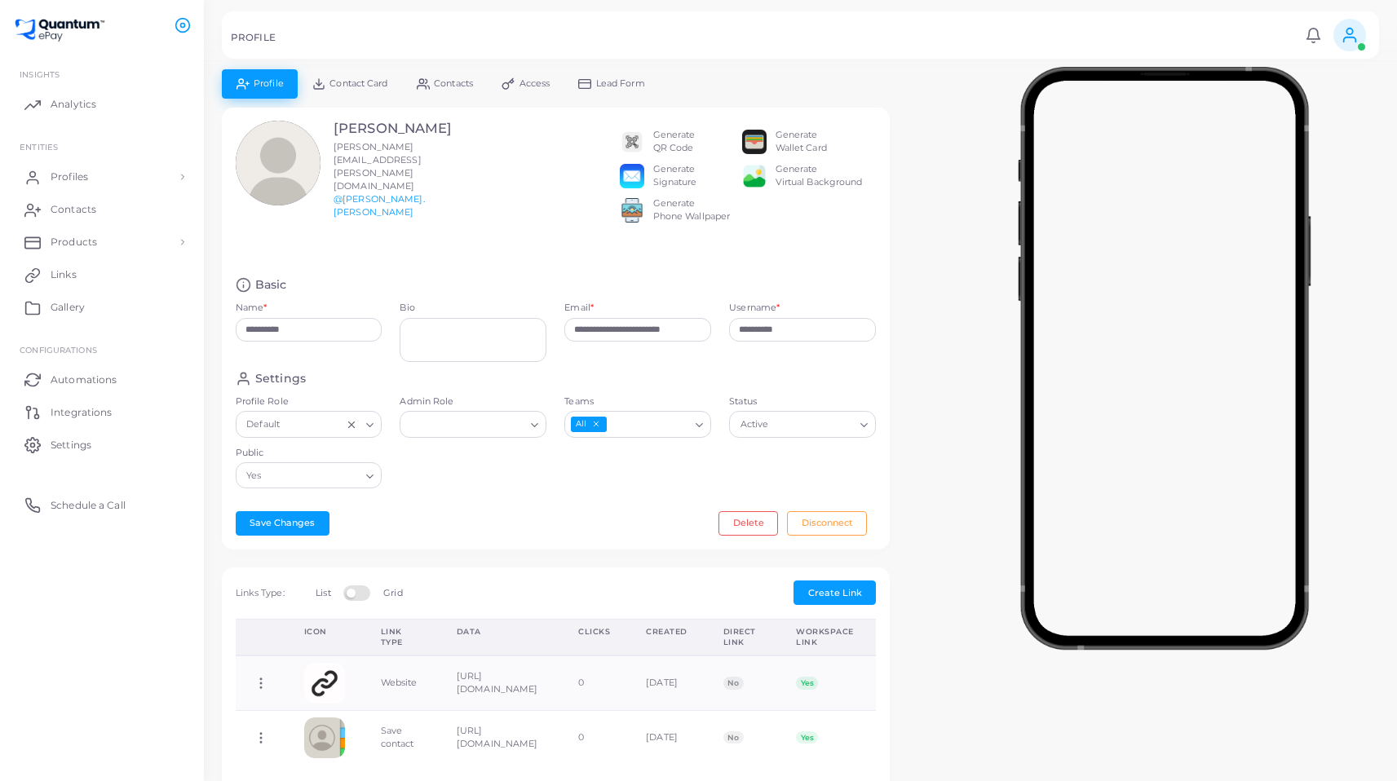
click at [926, 255] on div "**********" at bounding box center [800, 651] width 1175 height 1165
click at [302, 511] on button "Save Changes" at bounding box center [283, 523] width 94 height 24
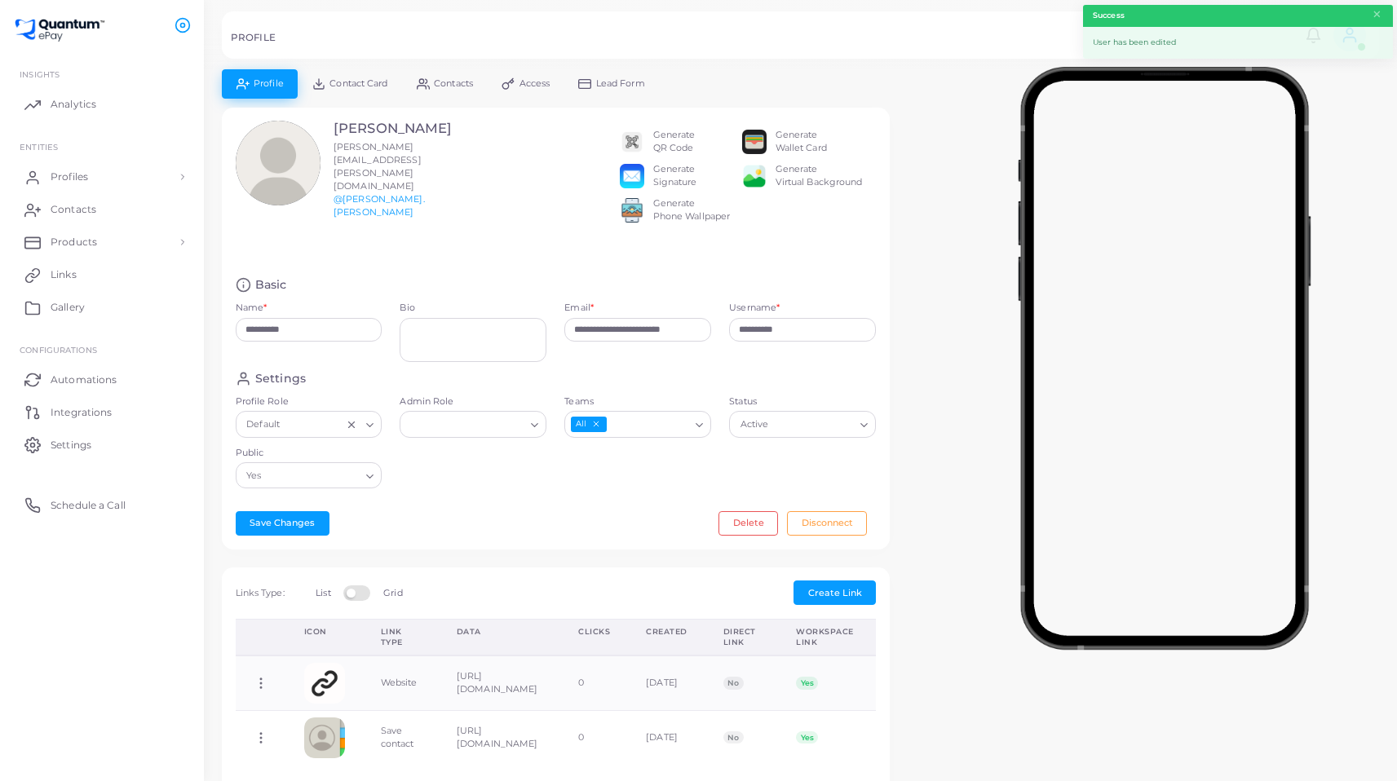
click at [352, 86] on span "Contact Card" at bounding box center [359, 83] width 58 height 9
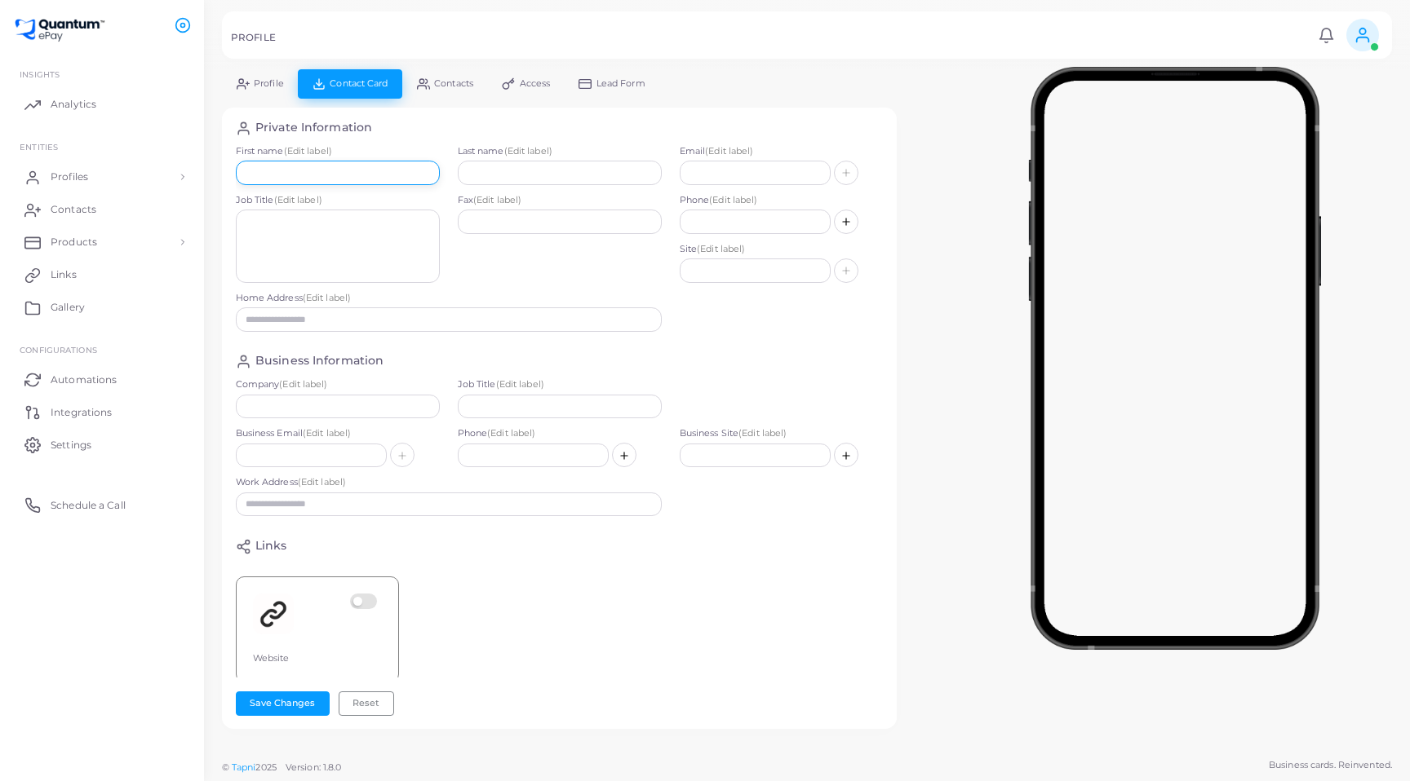
click at [347, 175] on input "text" at bounding box center [338, 173] width 204 height 24
type input "*****"
type input "****"
click at [288, 701] on button "Save Changes" at bounding box center [283, 704] width 94 height 24
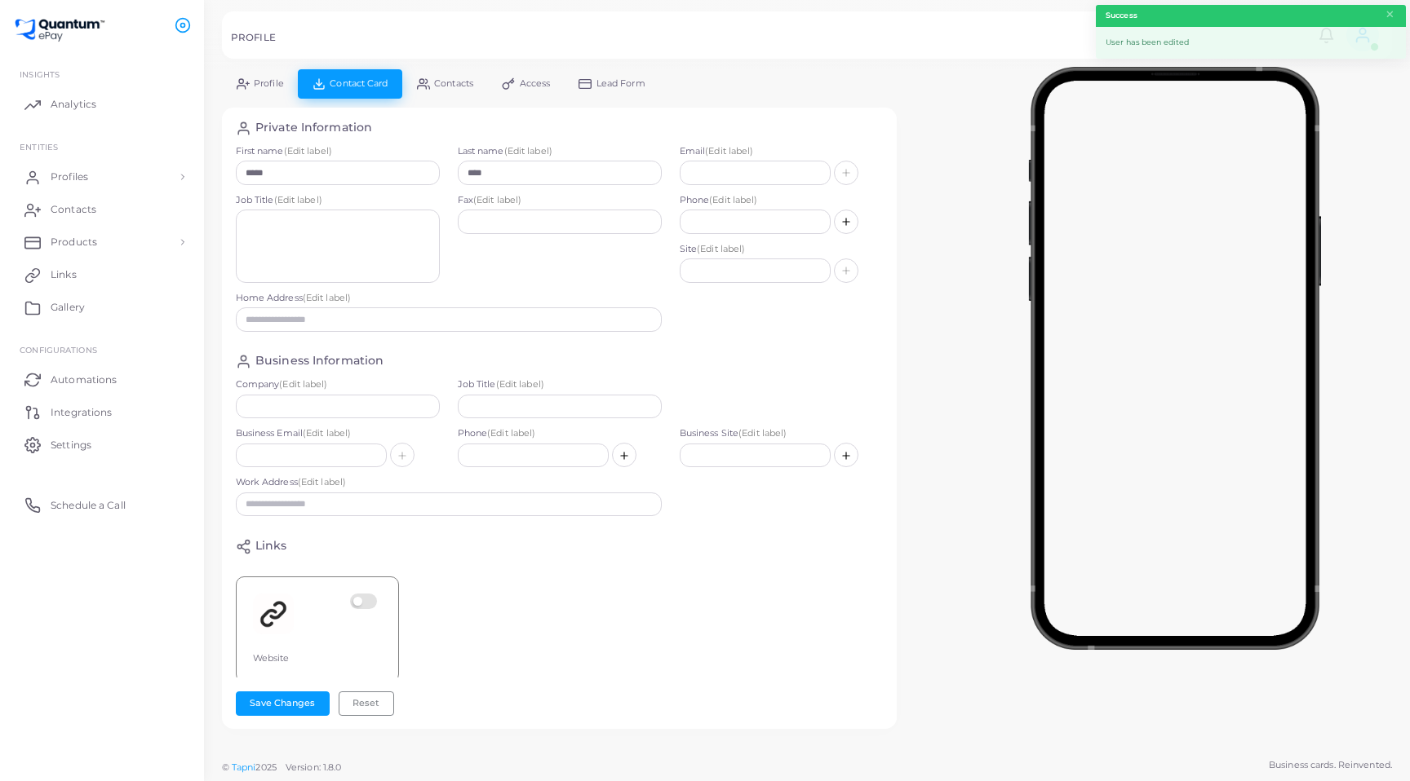
click at [457, 91] on link "Contacts" at bounding box center [444, 83] width 85 height 29
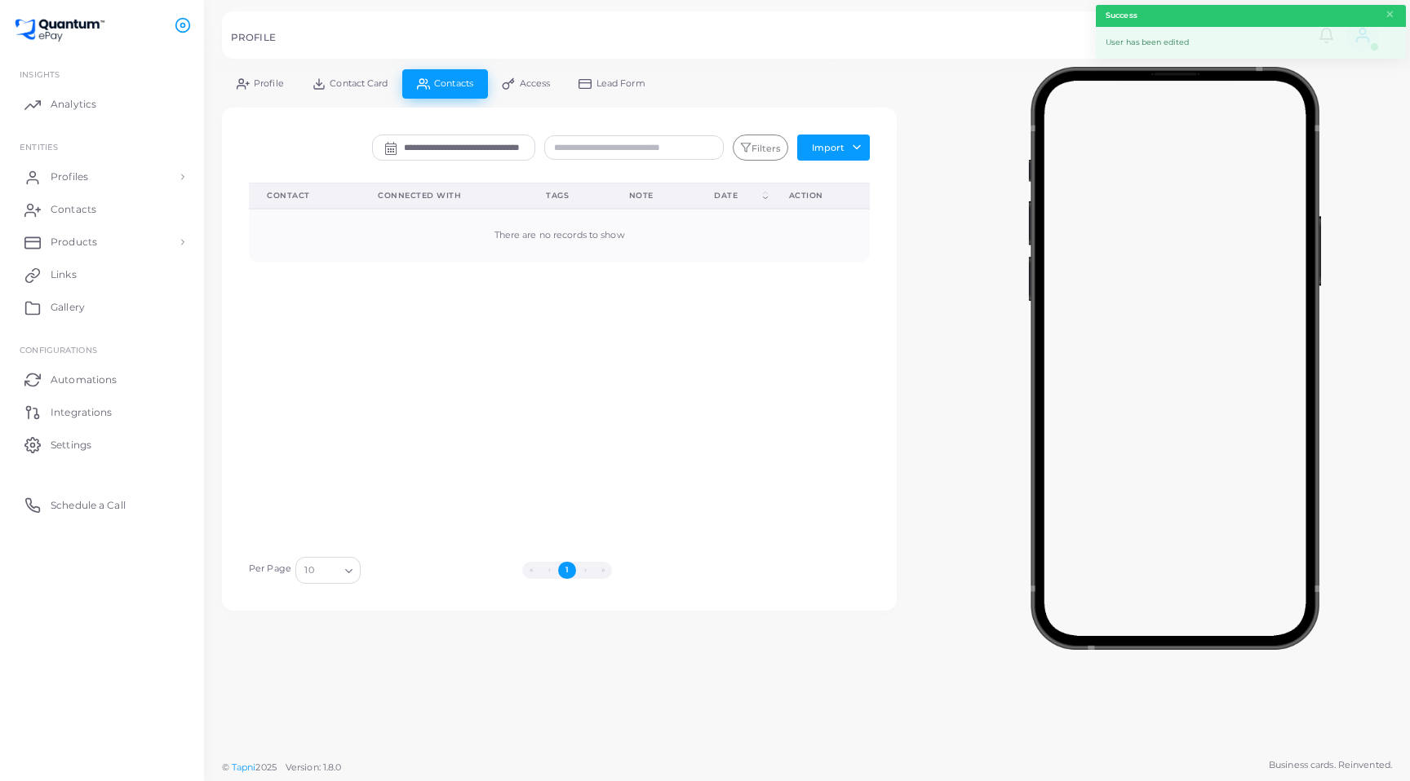
click at [525, 84] on span "Access" at bounding box center [535, 83] width 31 height 9
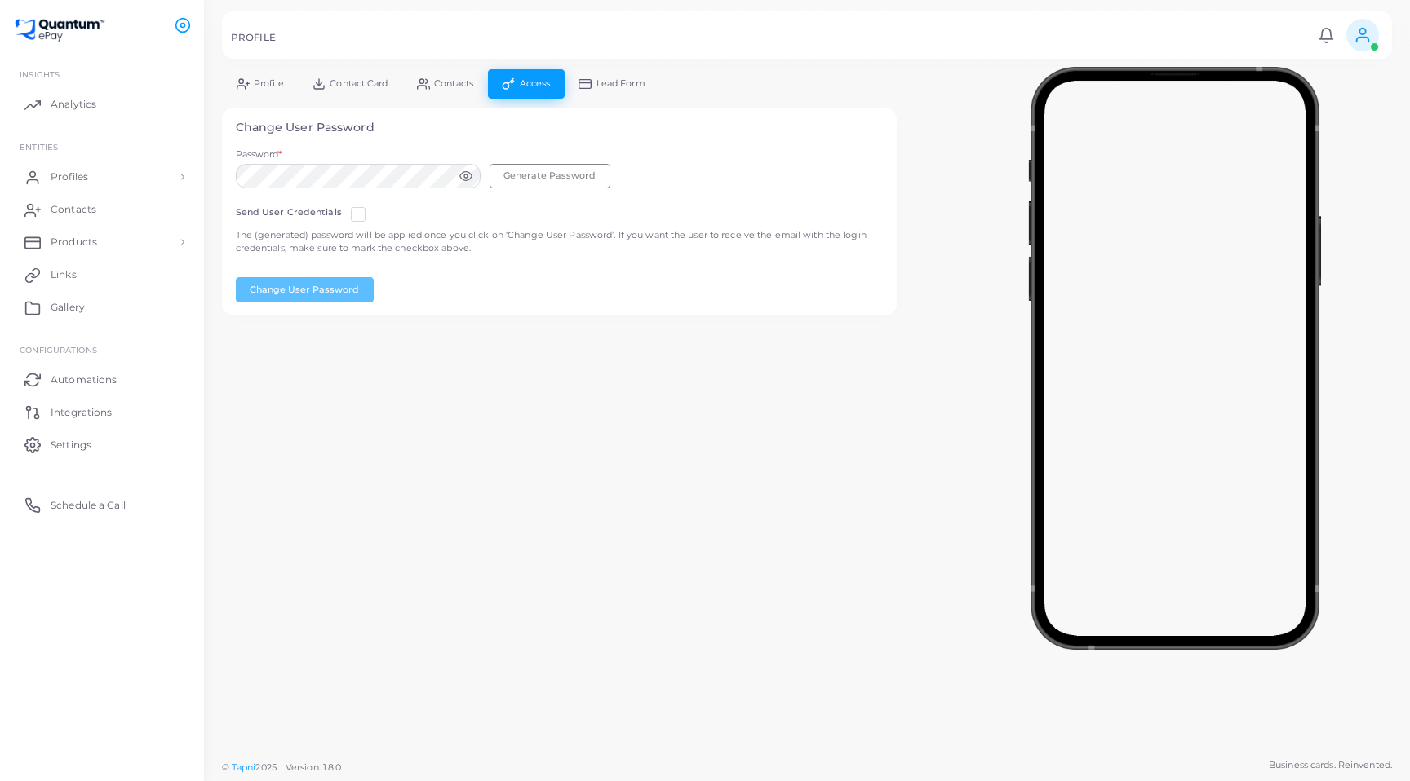
click at [596, 85] on link "Lead Form" at bounding box center [611, 83] width 95 height 29
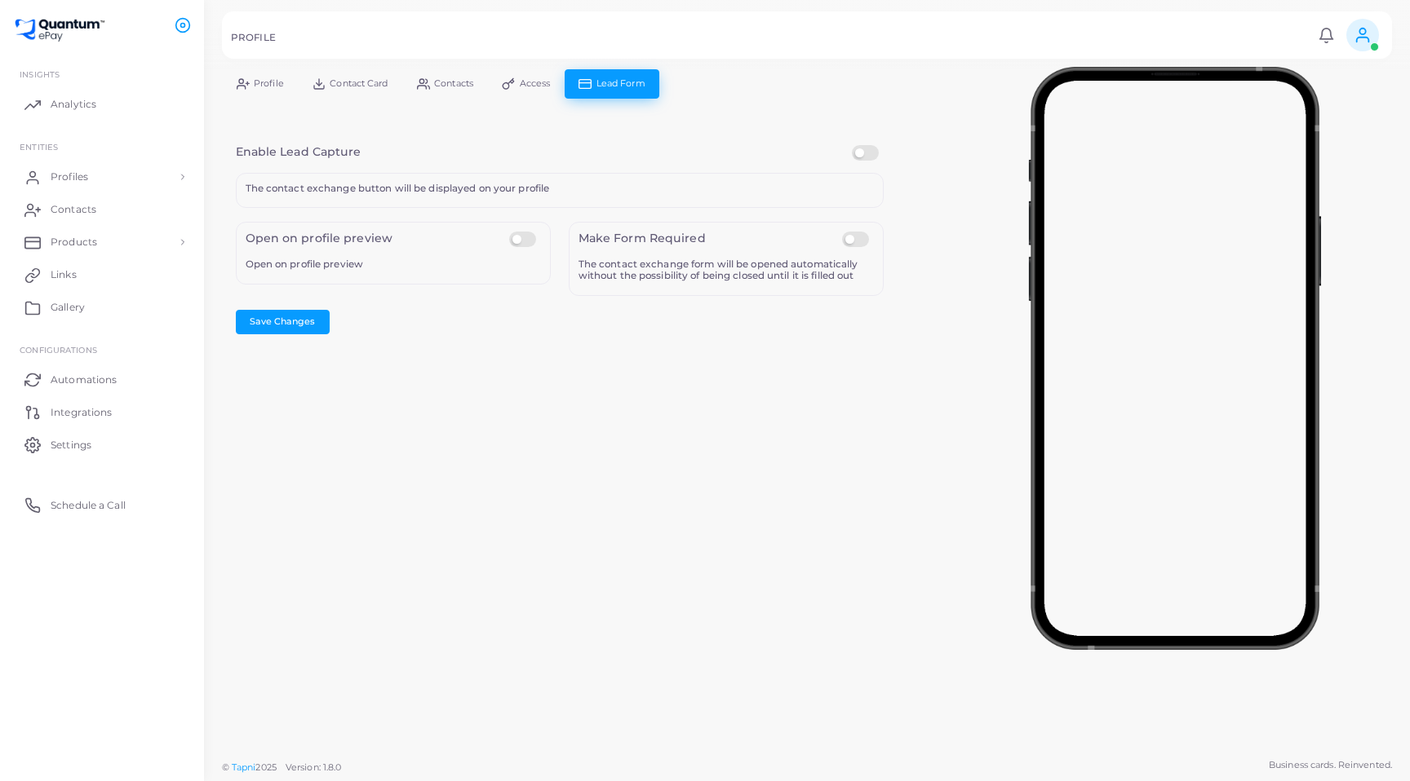
click at [260, 79] on span "Profile" at bounding box center [269, 83] width 30 height 9
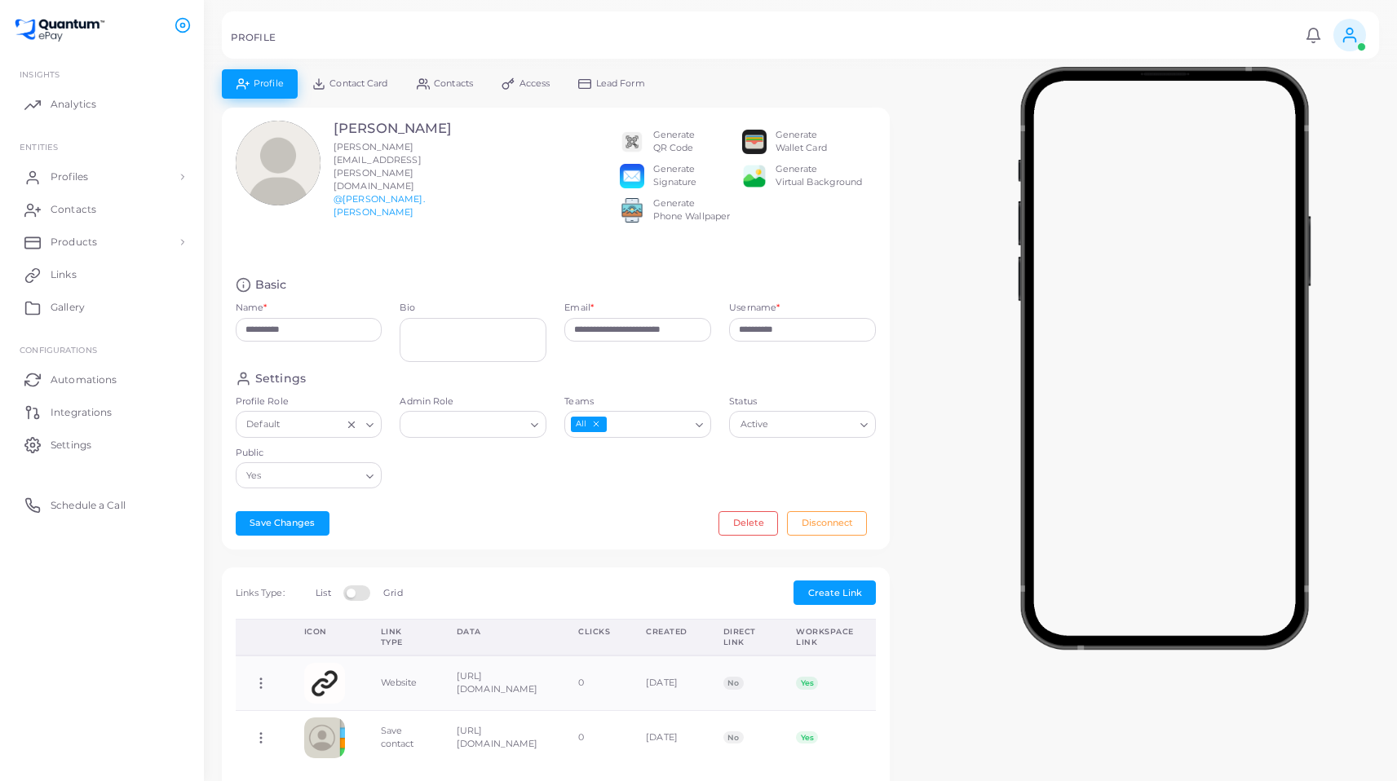
scroll to position [3, 0]
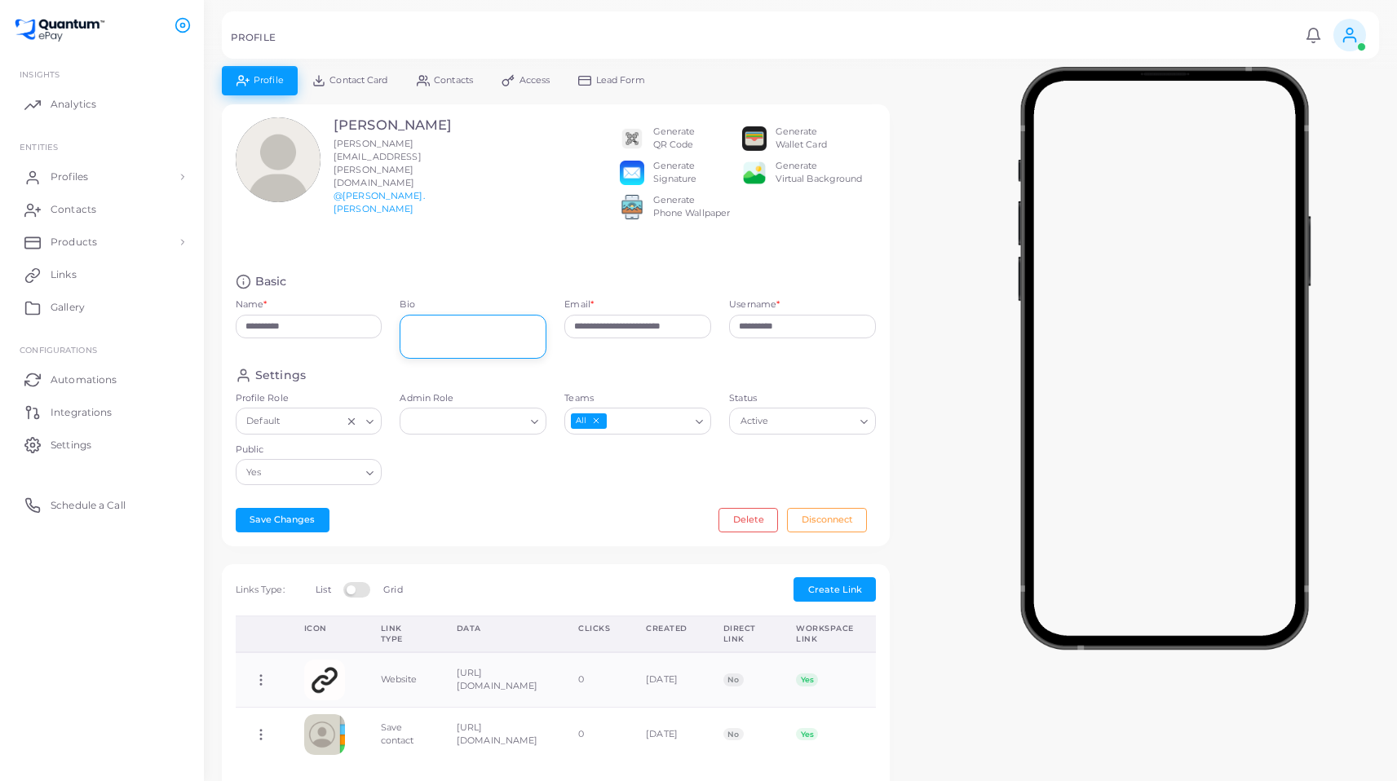
click at [449, 325] on textarea "Bio" at bounding box center [473, 337] width 147 height 45
type textarea "**********"
click at [252, 519] on button "Save Changes" at bounding box center [283, 520] width 94 height 24
click at [95, 309] on link "Gallery" at bounding box center [101, 307] width 179 height 33
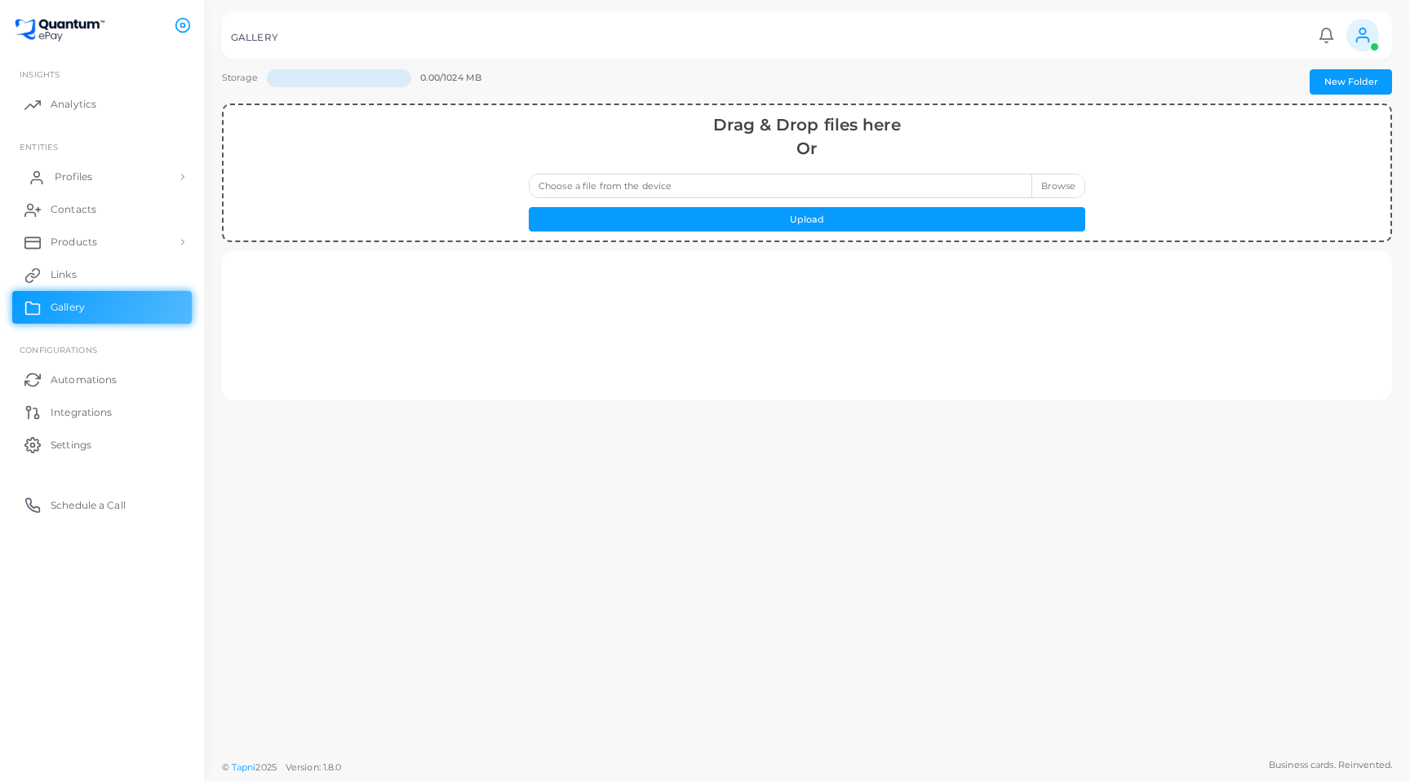
click at [71, 180] on span "Profiles" at bounding box center [74, 177] width 38 height 15
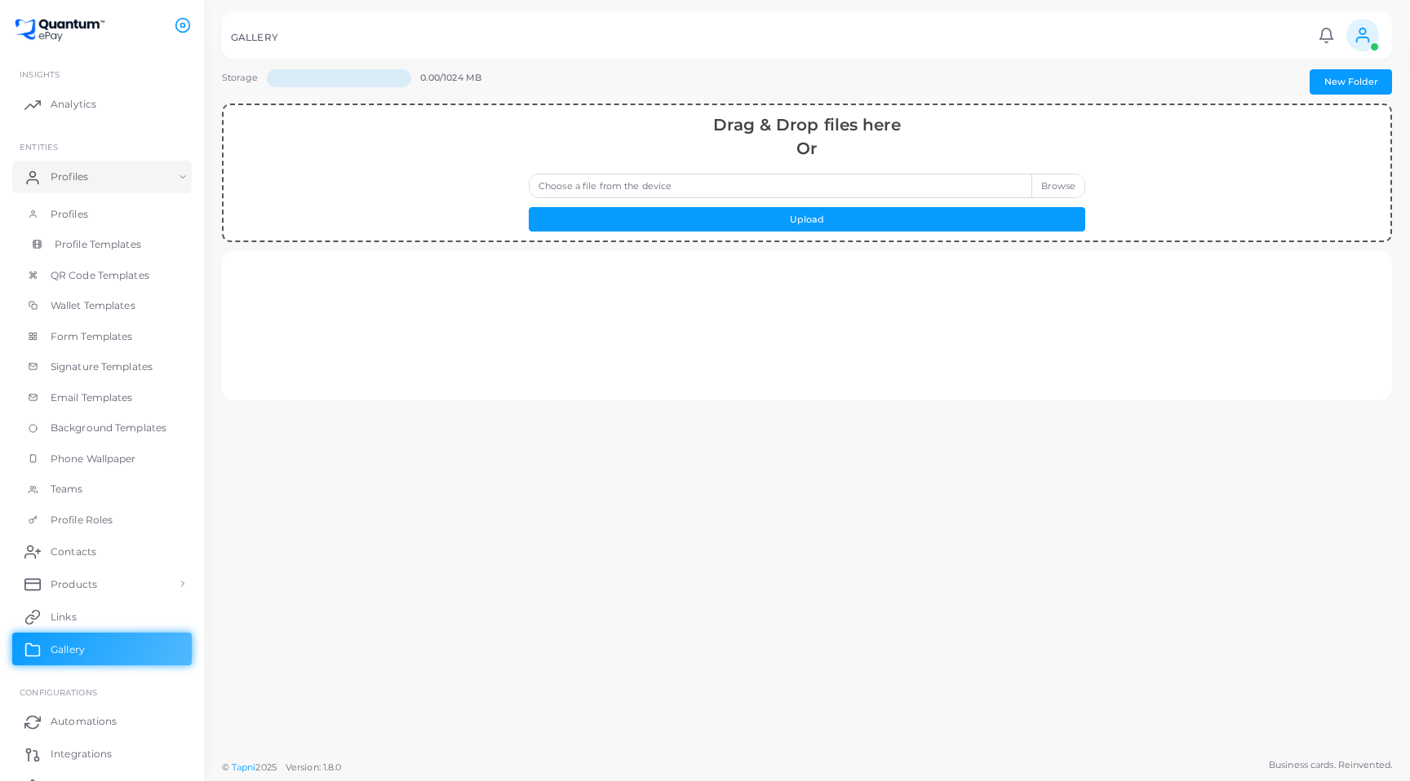
click at [86, 247] on span "Profile Templates" at bounding box center [98, 244] width 86 height 15
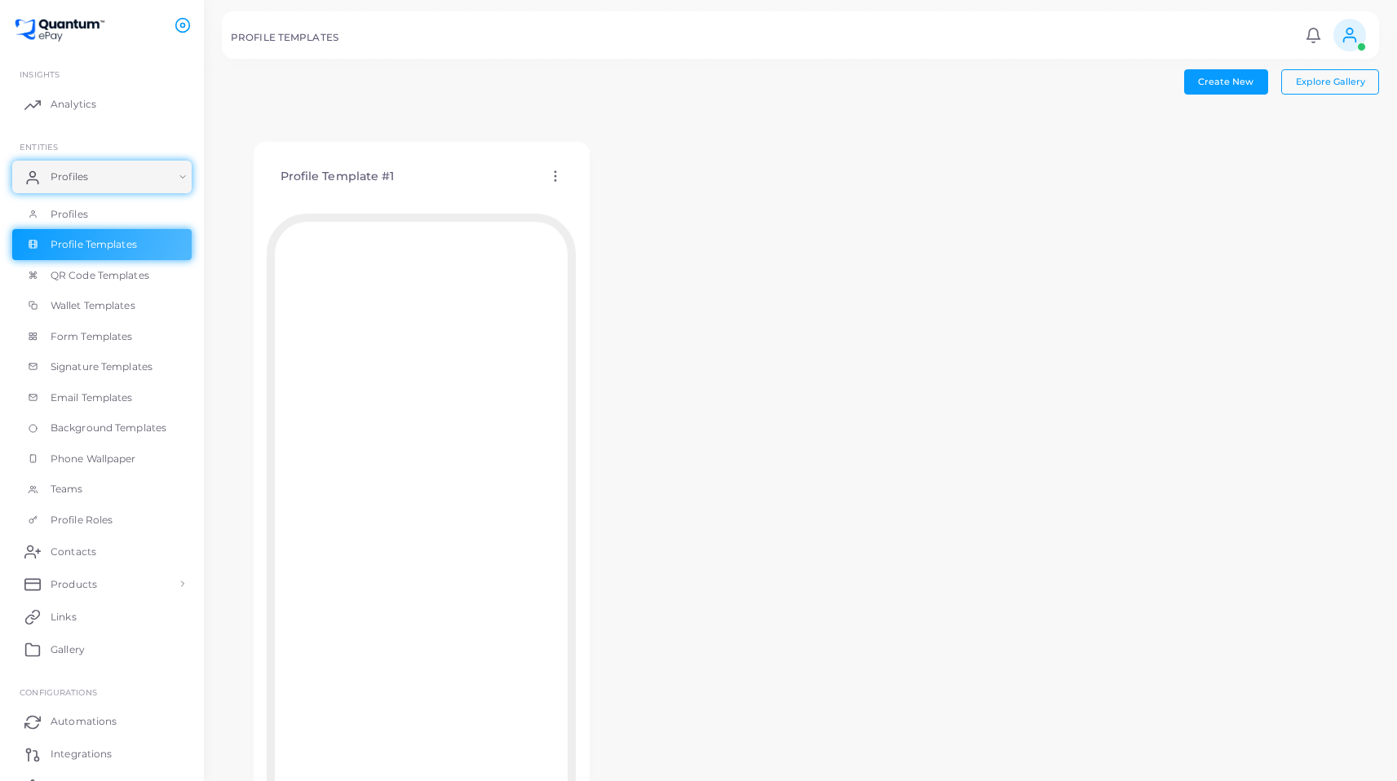
click at [561, 175] on icon at bounding box center [555, 176] width 15 height 15
click at [592, 196] on link "Edit Template" at bounding box center [629, 195] width 135 height 22
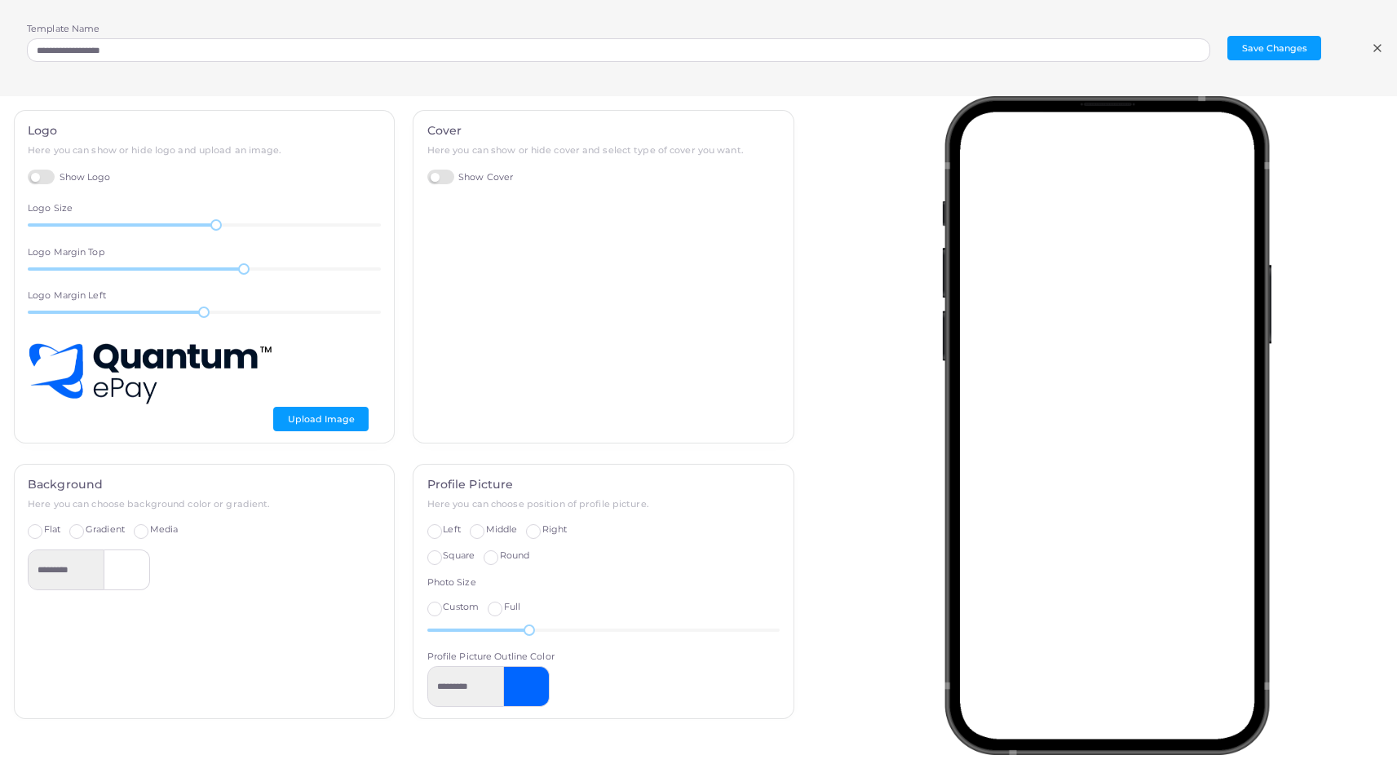
click at [46, 176] on label "Show Logo" at bounding box center [69, 177] width 83 height 15
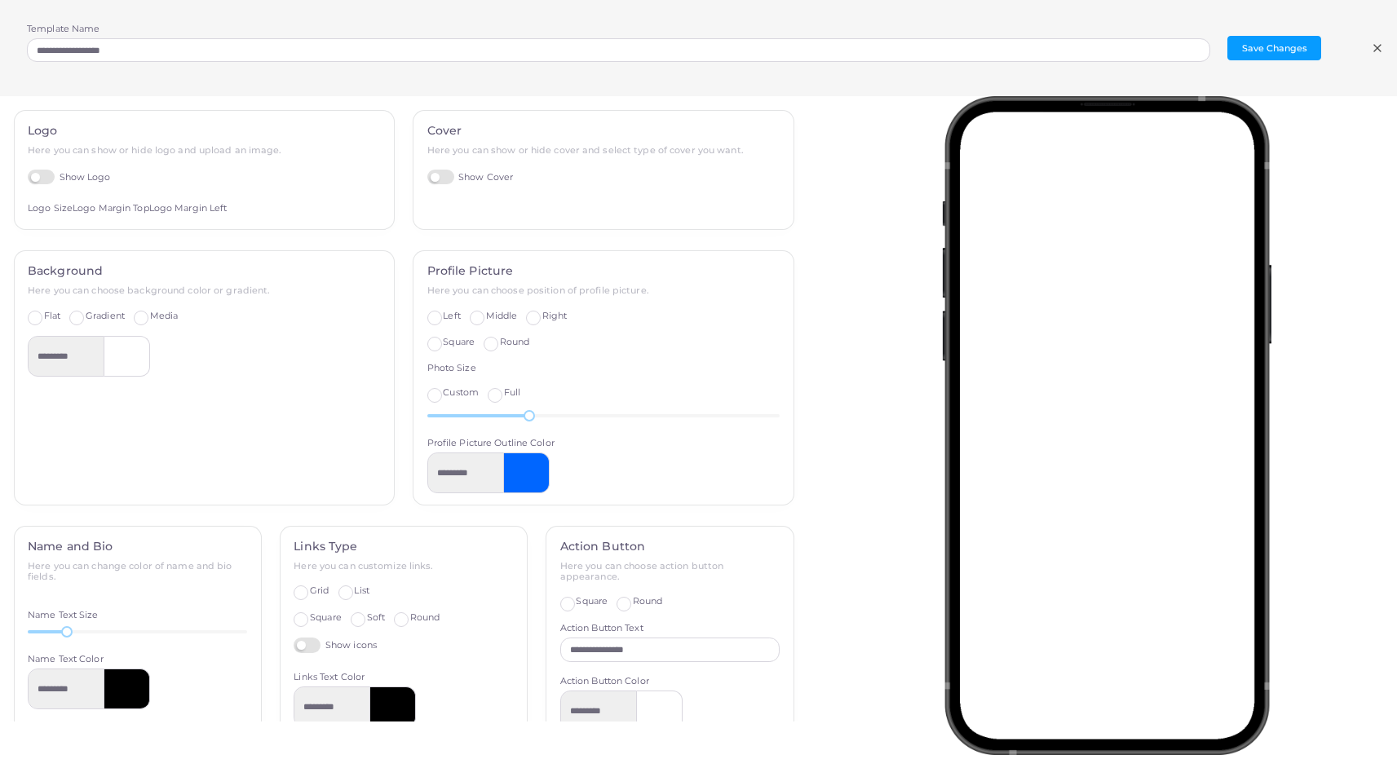
click at [46, 176] on label "Show Logo" at bounding box center [69, 177] width 83 height 15
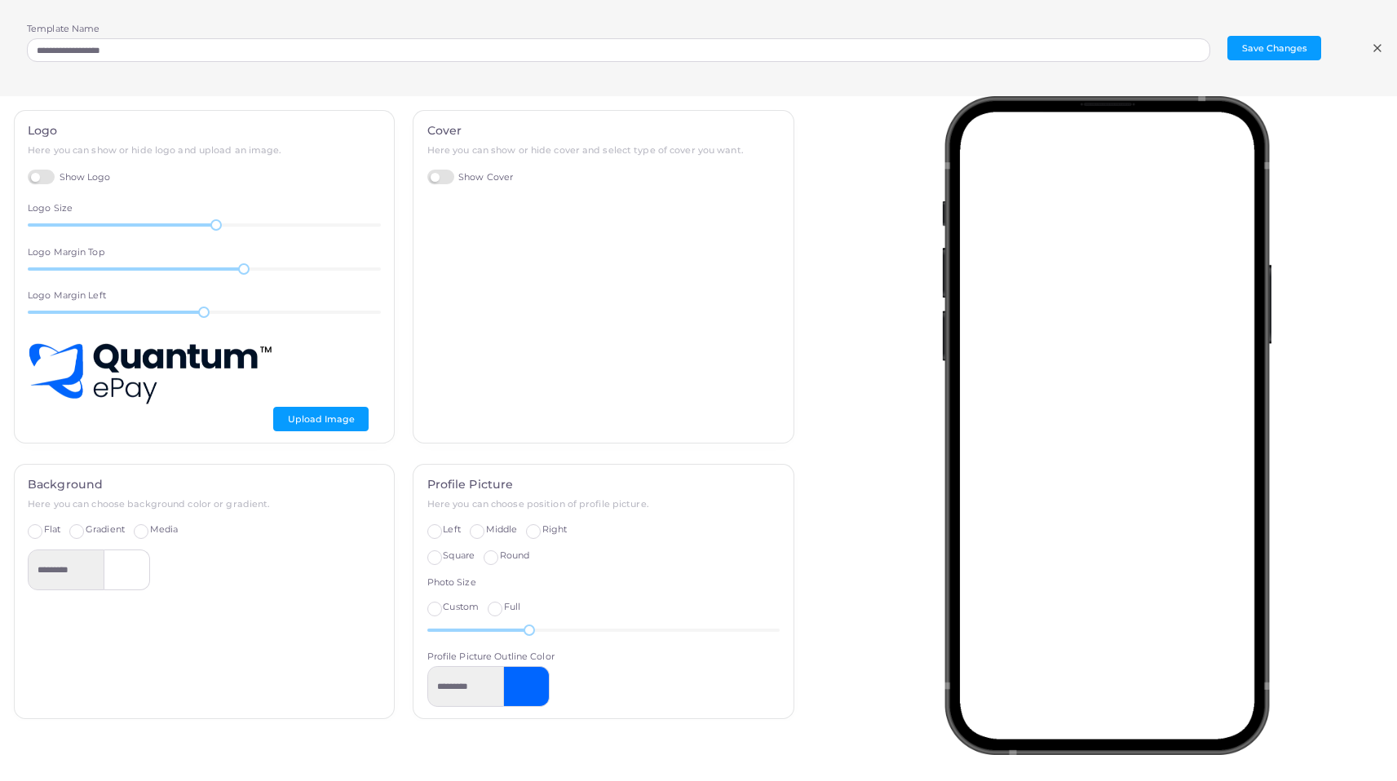
click at [431, 181] on label "Show Cover" at bounding box center [470, 177] width 86 height 15
click at [515, 210] on label "Standard" at bounding box center [535, 208] width 40 height 13
click at [416, 210] on div "Cover Here you can show or hide cover and select type of cover you want. Show C…" at bounding box center [604, 277] width 380 height 332
click at [443, 210] on label "Full Width" at bounding box center [466, 208] width 46 height 13
click at [474, 237] on button "Upload Image" at bounding box center [474, 241] width 95 height 24
